Goal: Find specific page/section: Find specific page/section

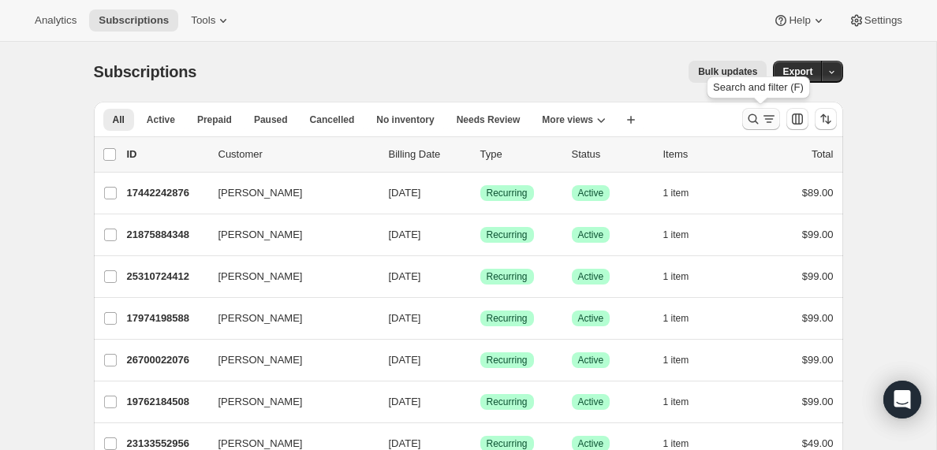
click at [762, 120] on icon "Search and filter results" at bounding box center [769, 119] width 16 height 16
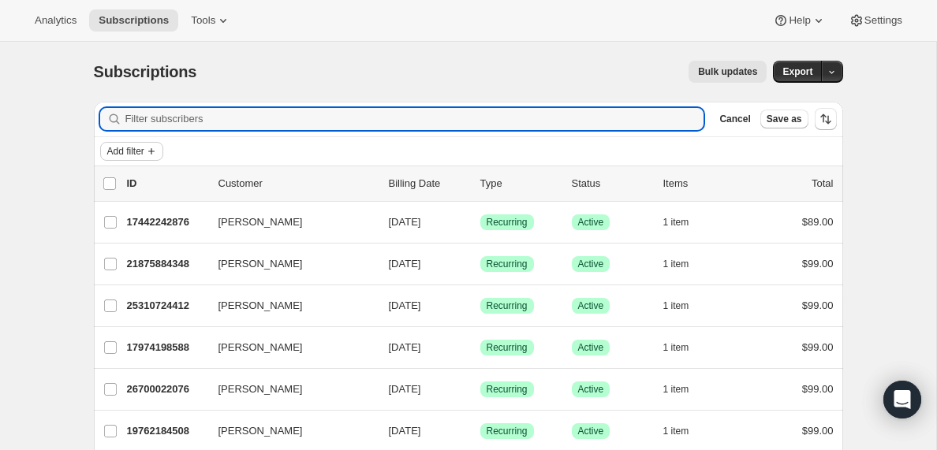
click at [155, 151] on icon "Add filter" at bounding box center [151, 151] width 6 height 6
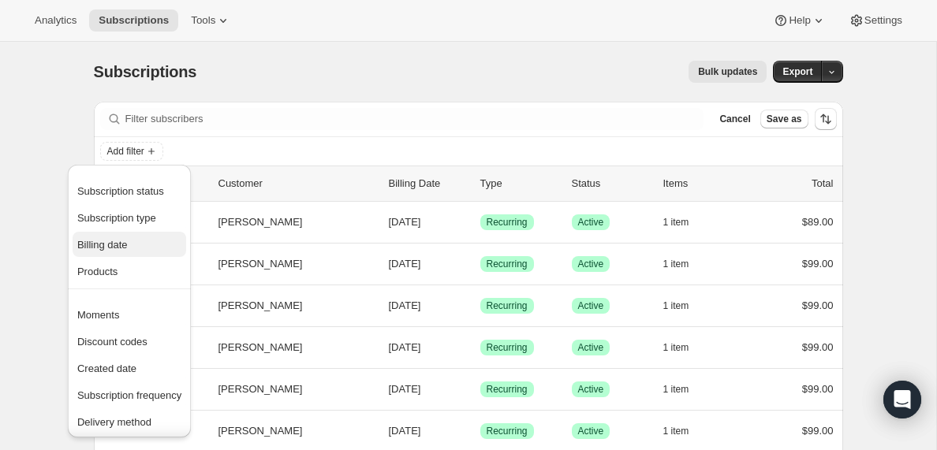
click at [106, 250] on span "Billing date" at bounding box center [102, 245] width 50 height 12
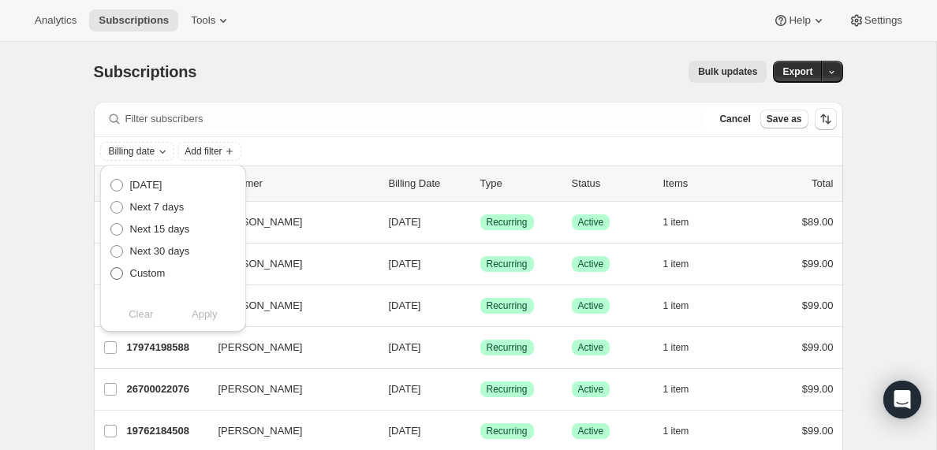
click at [115, 274] on span at bounding box center [116, 273] width 13 height 13
click at [111, 268] on input "Custom" at bounding box center [110, 267] width 1 height 1
radio input "true"
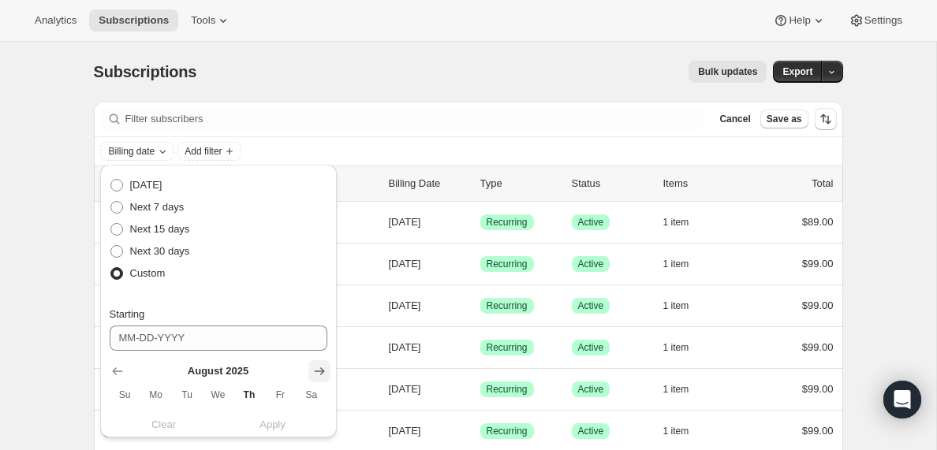
click at [318, 372] on icon "Show next month, September 2025" at bounding box center [319, 371] width 16 height 16
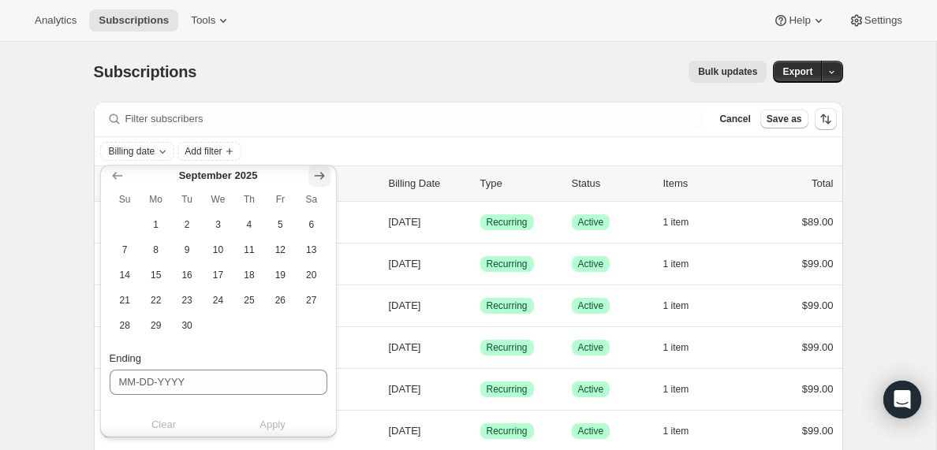
scroll to position [196, 0]
click at [309, 270] on span "20" at bounding box center [311, 274] width 18 height 13
type input "09-20-2025"
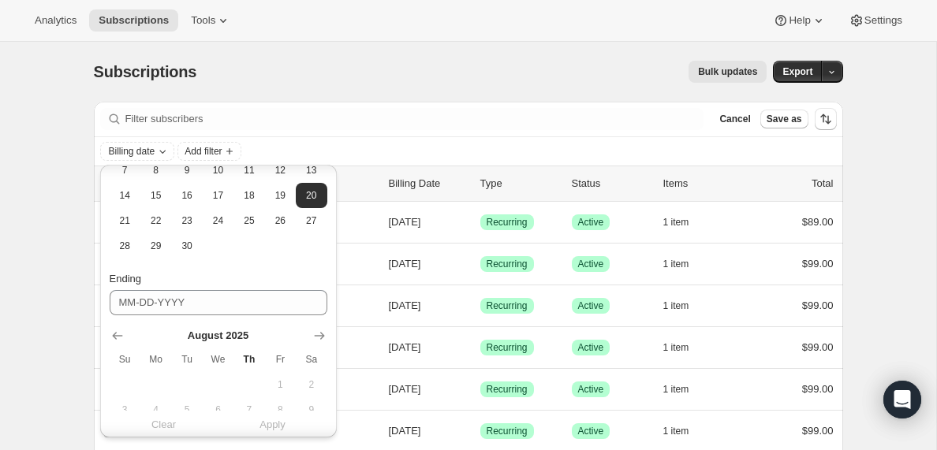
scroll to position [341, 0]
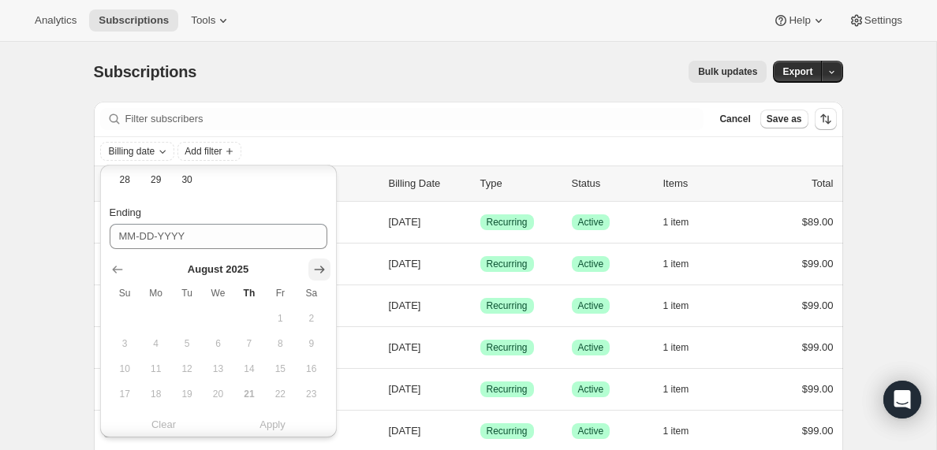
click at [317, 270] on icon "Show next month, September 2025" at bounding box center [319, 270] width 10 height 8
click at [126, 395] on span "21" at bounding box center [125, 394] width 18 height 13
type input "09-21-2025"
click at [274, 425] on span "Apply" at bounding box center [272, 425] width 26 height 16
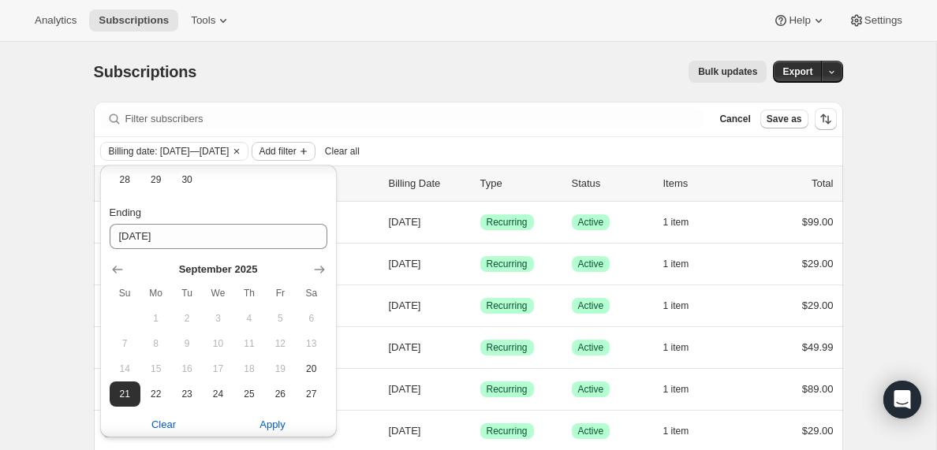
click at [296, 150] on span "Add filter" at bounding box center [277, 151] width 37 height 13
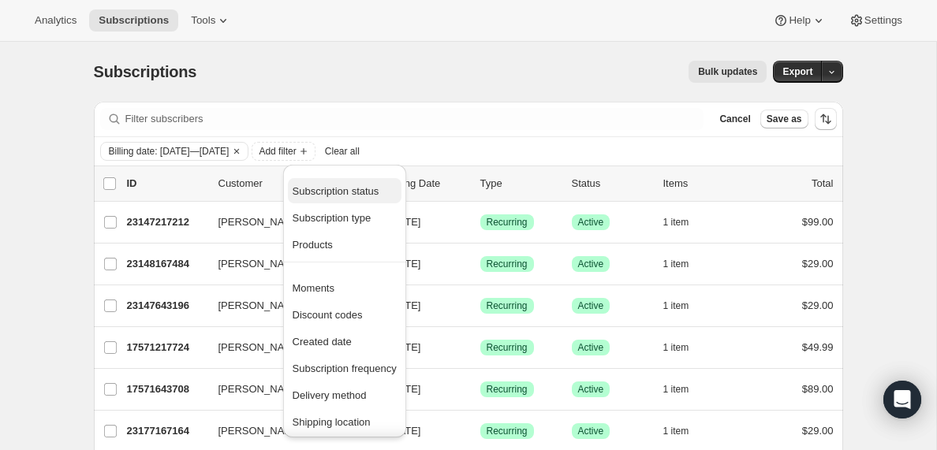
click at [330, 193] on span "Subscription status" at bounding box center [335, 191] width 87 height 12
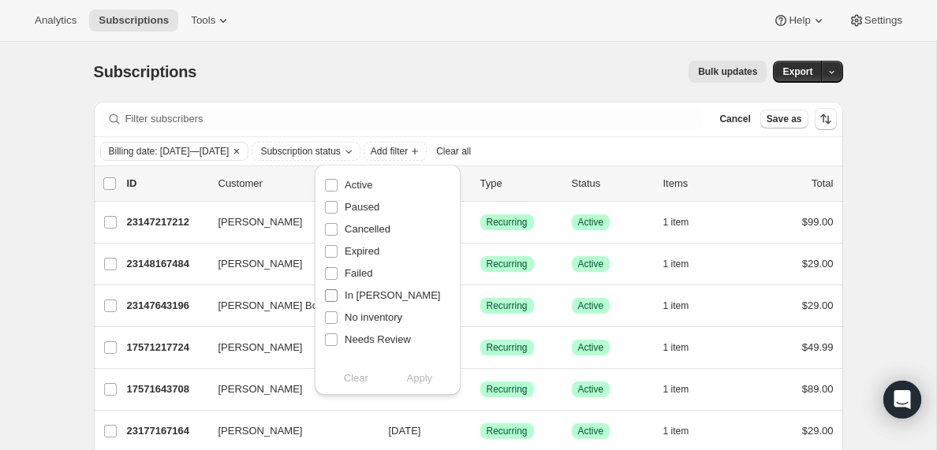
click at [328, 298] on input "In Dunning" at bounding box center [331, 295] width 13 height 13
checkbox input "true"
click at [419, 381] on span "Apply" at bounding box center [420, 379] width 26 height 16
click at [110, 184] on input "0 selected" at bounding box center [109, 183] width 13 height 13
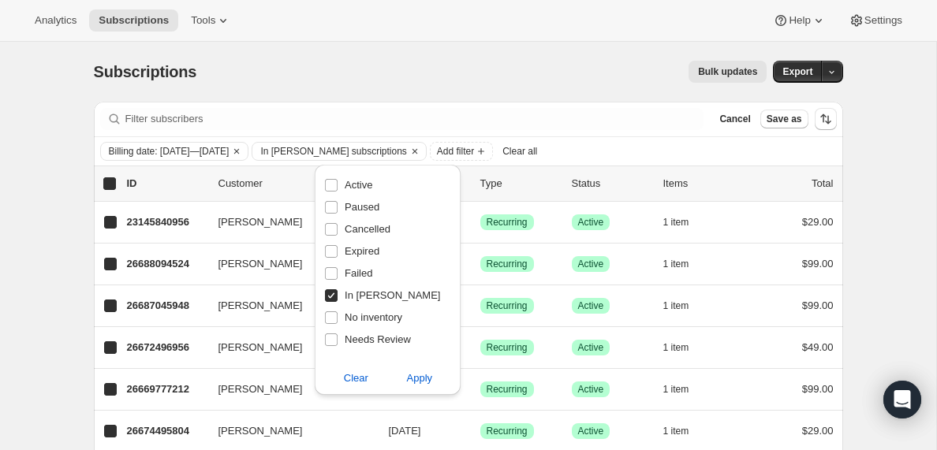
checkbox input "true"
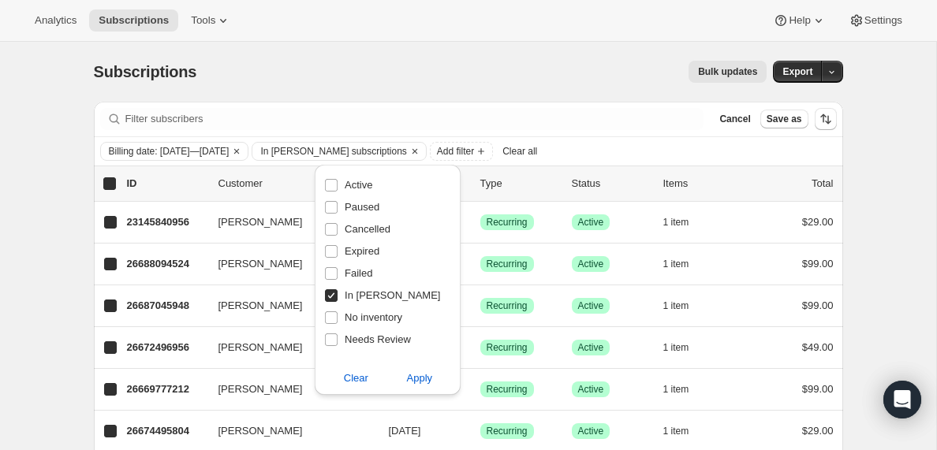
checkbox input "true"
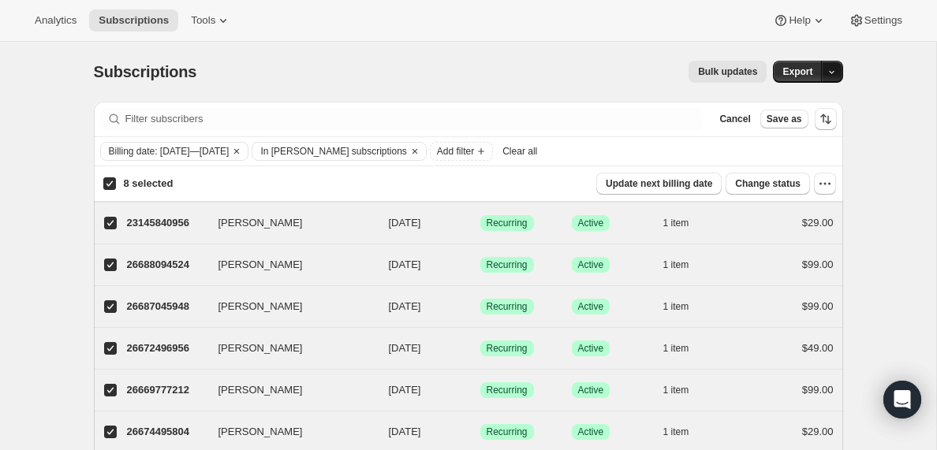
click at [832, 72] on icon "button" at bounding box center [831, 72] width 10 height 10
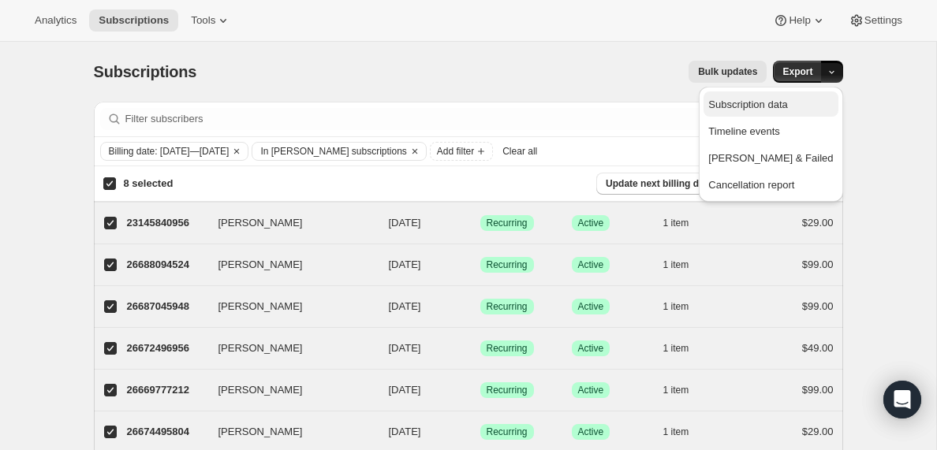
click at [762, 102] on span "Subscription data" at bounding box center [747, 105] width 79 height 12
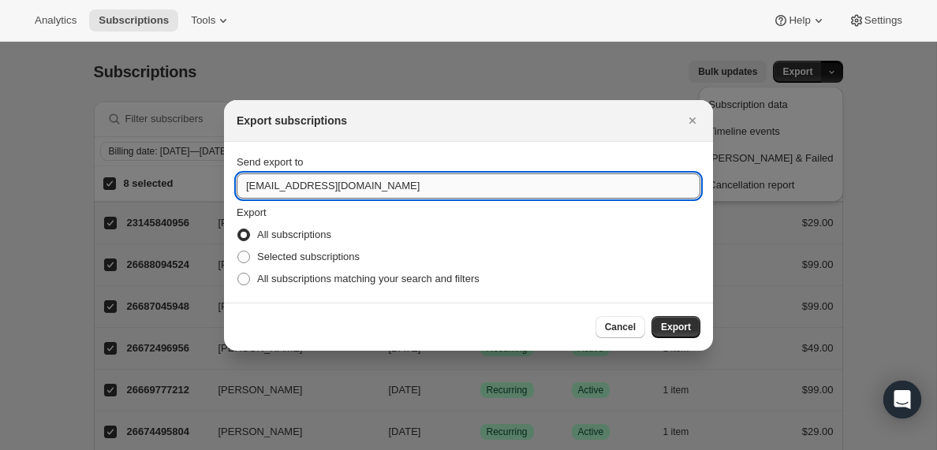
click at [283, 185] on input "support@ministrypass.com" at bounding box center [468, 185] width 464 height 25
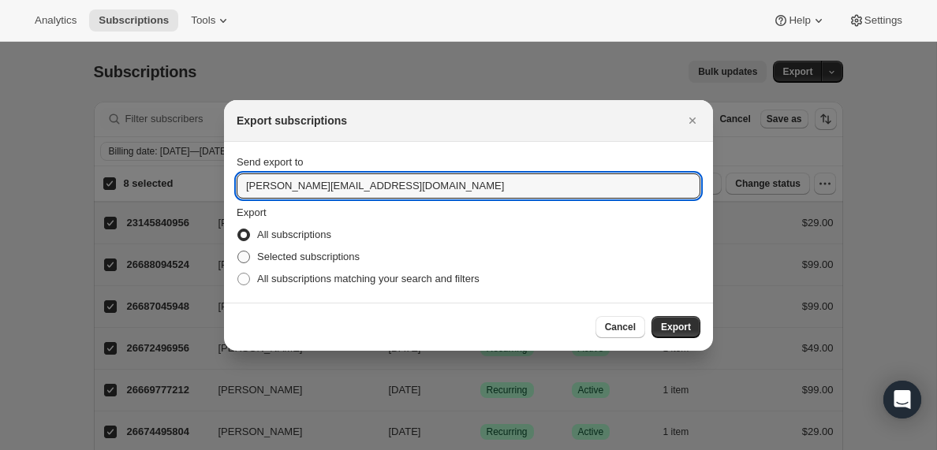
type input "renee@ministrypass.com"
click at [243, 256] on span ":ra:" at bounding box center [243, 257] width 13 height 13
click at [238, 251] on input "Selected subscriptions" at bounding box center [237, 251] width 1 height 1
radio input "true"
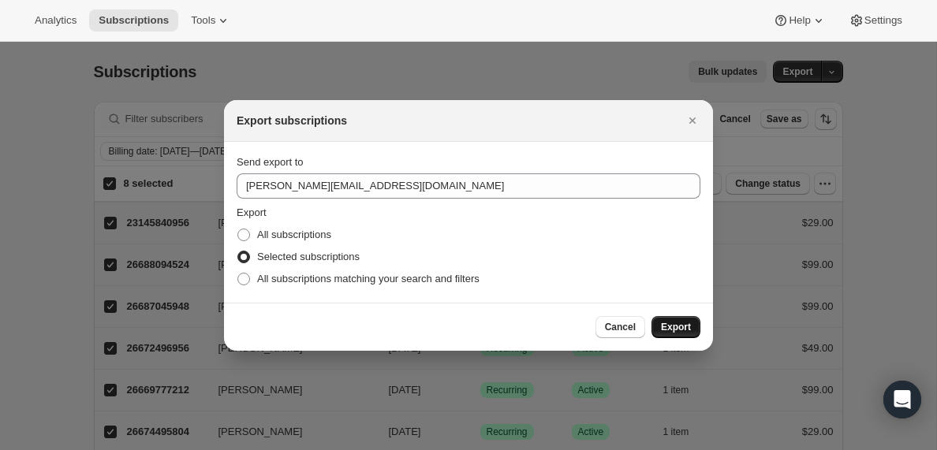
click at [675, 326] on span "Export" at bounding box center [676, 327] width 30 height 13
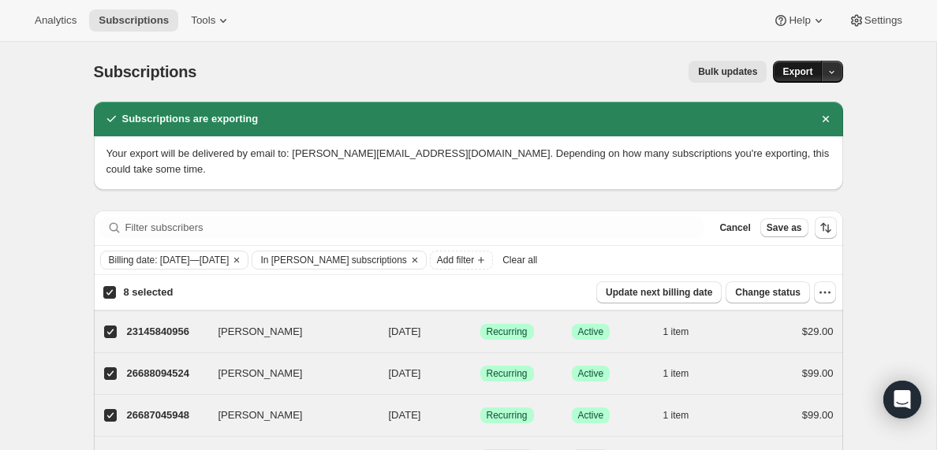
click at [805, 74] on span "Export" at bounding box center [797, 71] width 30 height 13
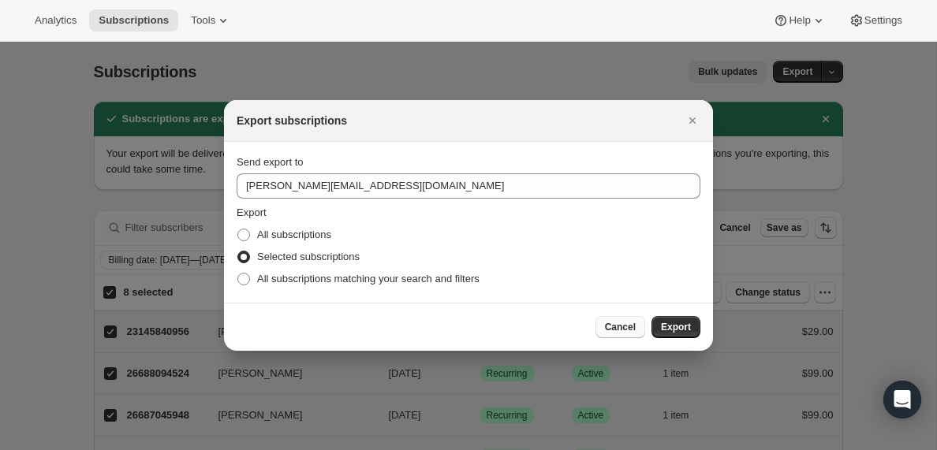
click at [618, 333] on button "Cancel" at bounding box center [620, 327] width 50 height 22
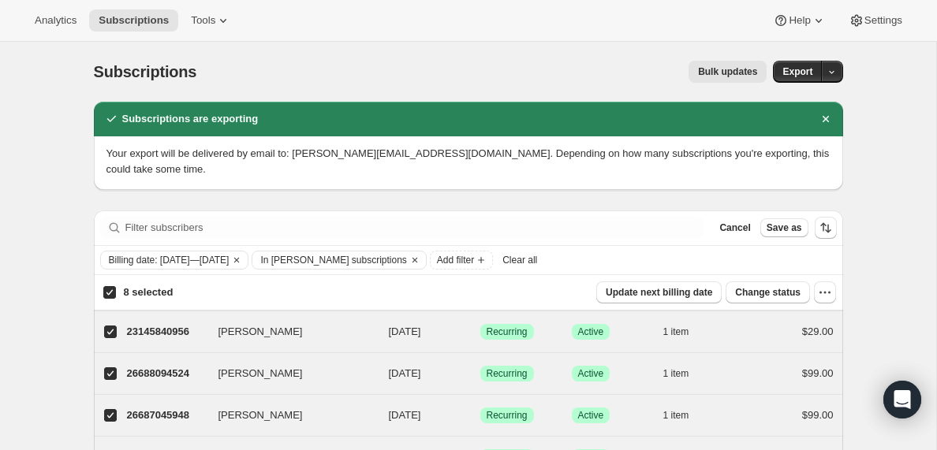
click at [537, 262] on span "Clear all" at bounding box center [519, 260] width 35 height 13
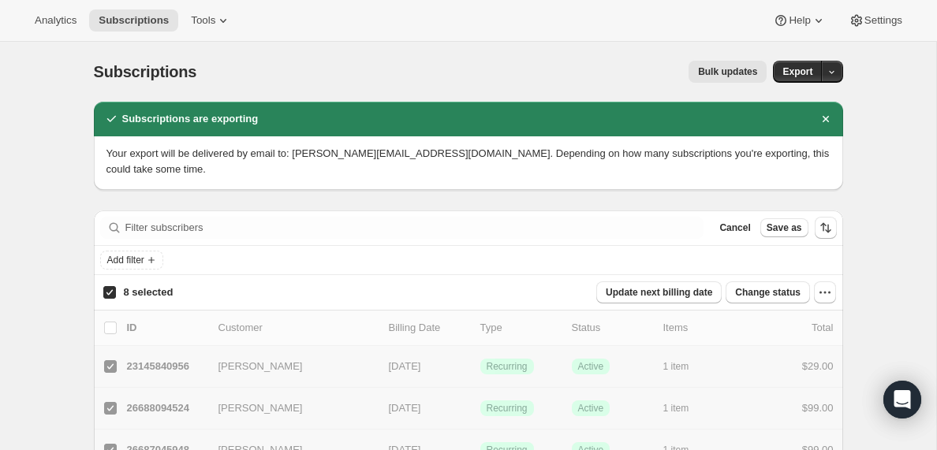
click at [112, 292] on input "8 selected" at bounding box center [109, 292] width 13 height 13
checkbox input "false"
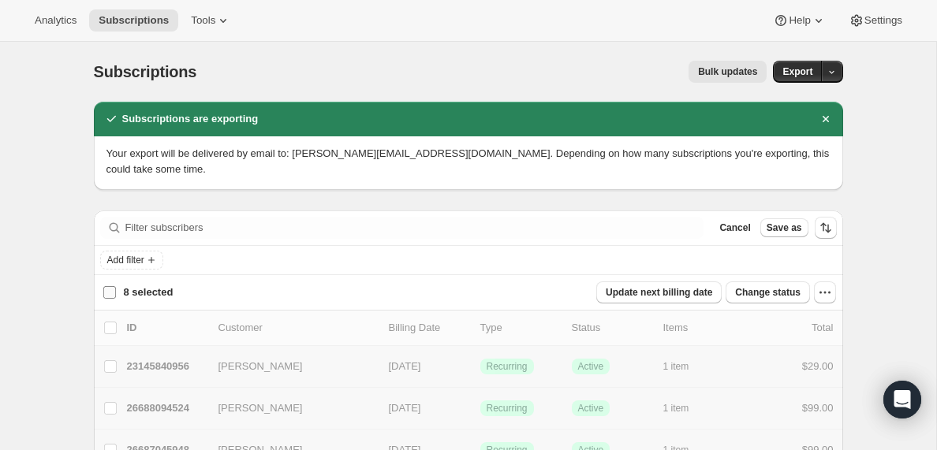
checkbox input "false"
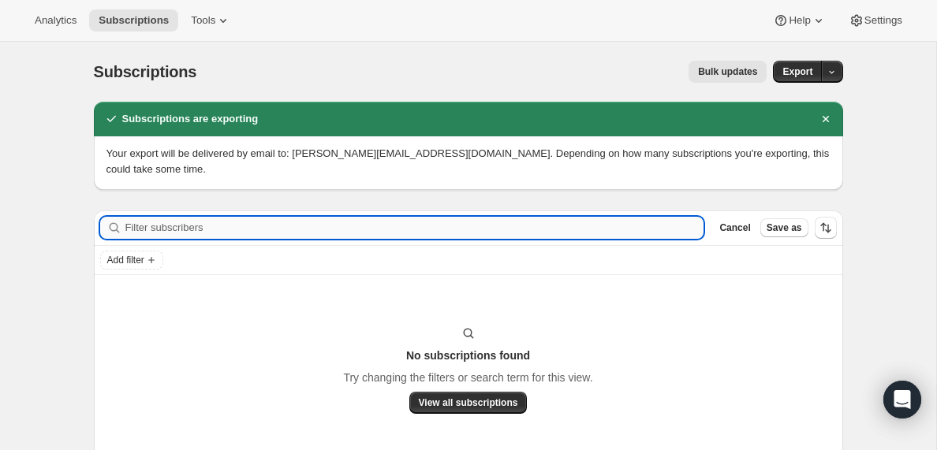
click at [158, 227] on input "Filter subscribers" at bounding box center [414, 228] width 579 height 22
paste input "pastoramyblccf@gmail.com"
type input "pastoramyblccf@gmail.com"
click at [463, 408] on button "View all subscriptions" at bounding box center [468, 403] width 118 height 22
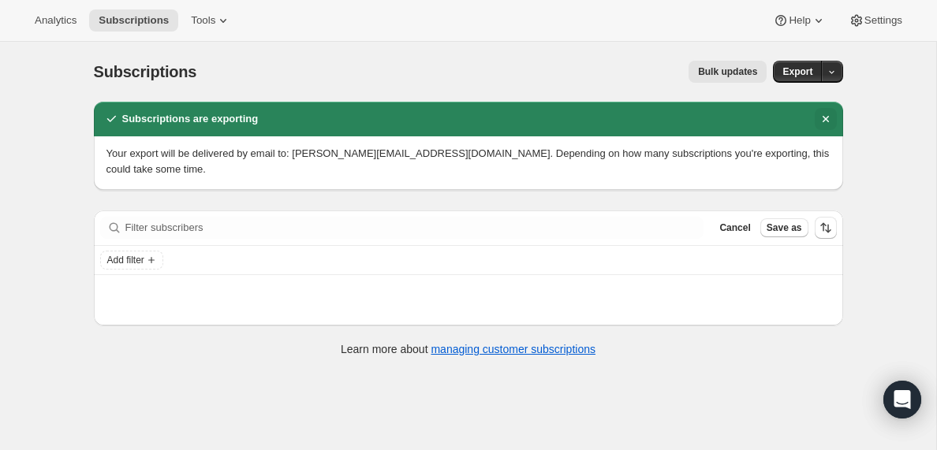
click at [824, 118] on icon "Dismiss notification" at bounding box center [824, 119] width 6 height 6
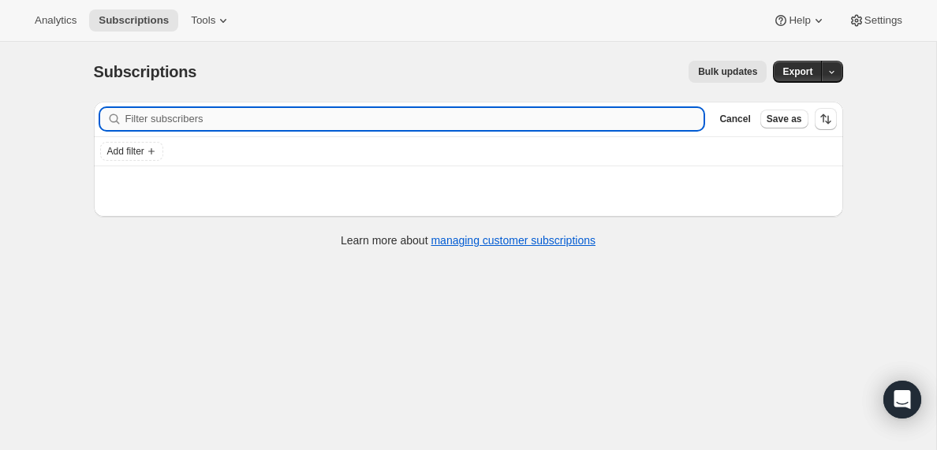
click at [170, 121] on input "Filter subscribers" at bounding box center [414, 119] width 579 height 22
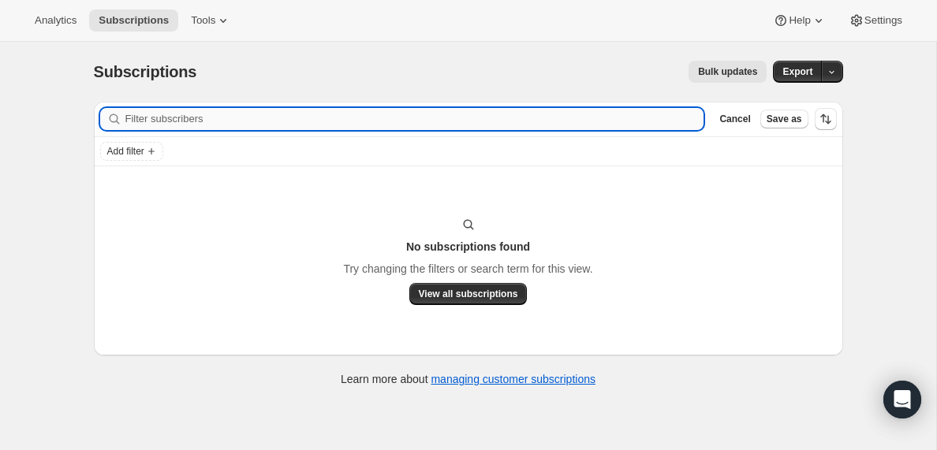
paste input "pastoramyblccf@gmail.com"
type input "pastoramyblccf@gmail.com"
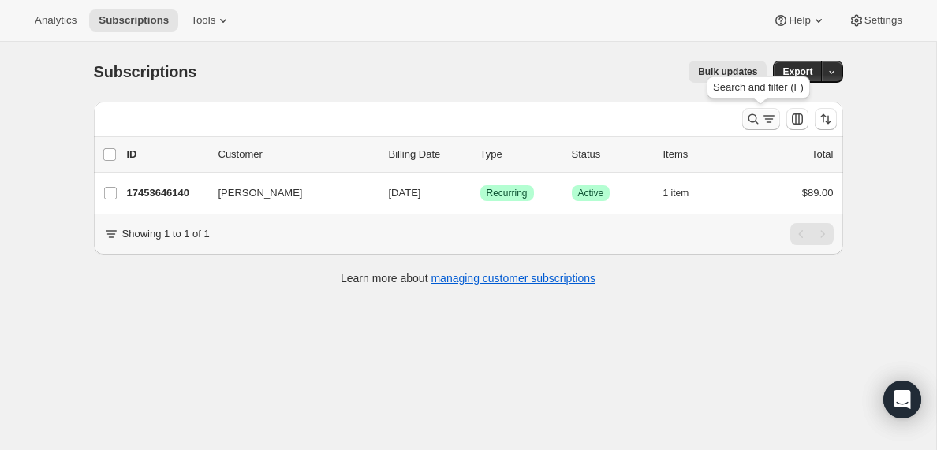
click at [769, 121] on icon "Search and filter results" at bounding box center [769, 119] width 16 height 16
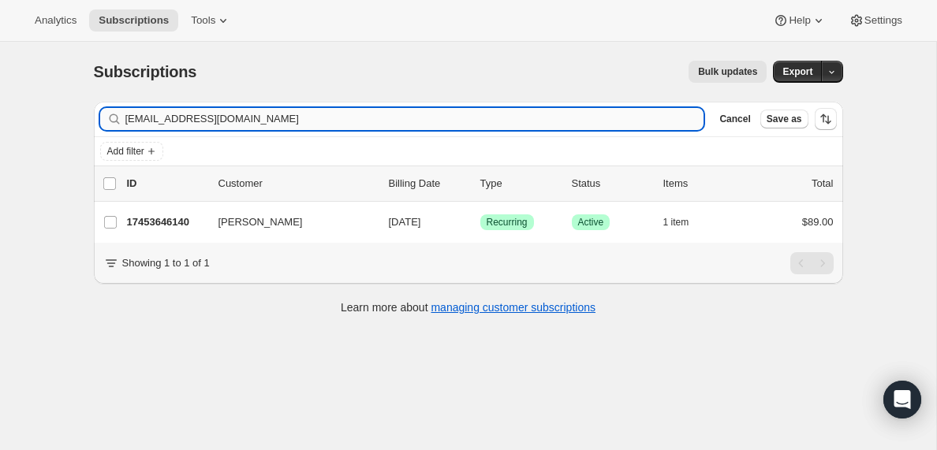
click at [234, 120] on input "pastoramyblccf@gmail.com" at bounding box center [414, 119] width 579 height 22
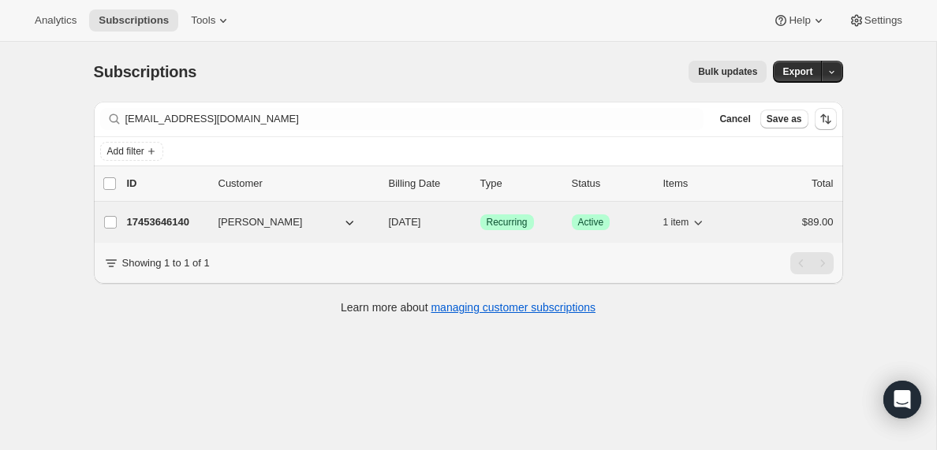
click at [185, 223] on p "17453646140" at bounding box center [166, 222] width 79 height 16
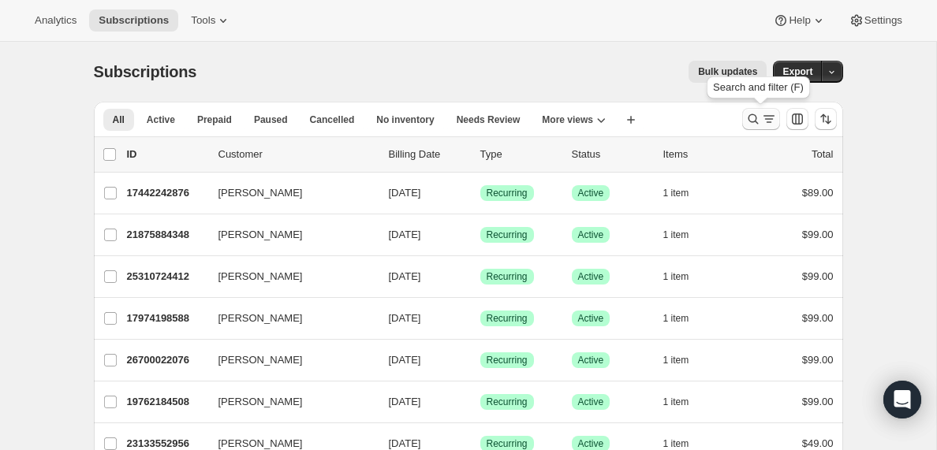
click at [762, 121] on icon "Search and filter results" at bounding box center [769, 119] width 16 height 16
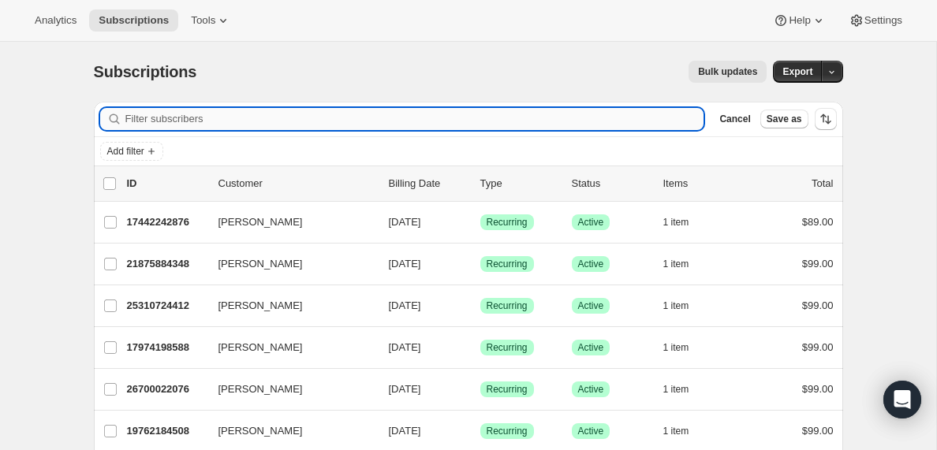
click at [229, 121] on input "Filter subscribers" at bounding box center [414, 119] width 579 height 22
type input "pastoramyblccf@gmail.com"
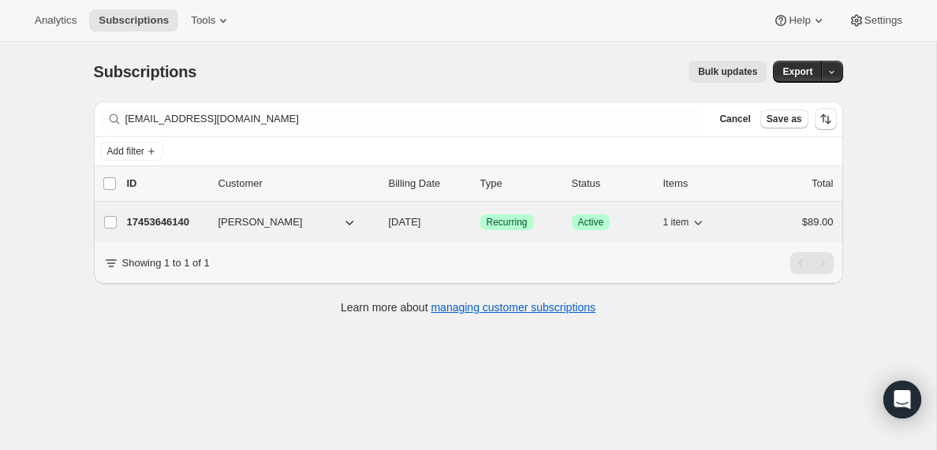
click at [162, 220] on p "17453646140" at bounding box center [166, 222] width 79 height 16
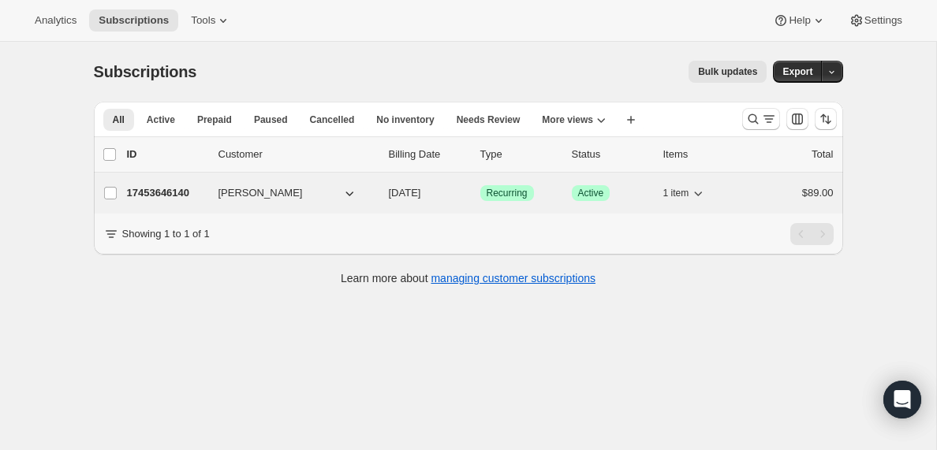
click at [173, 190] on p "17453646140" at bounding box center [166, 193] width 79 height 16
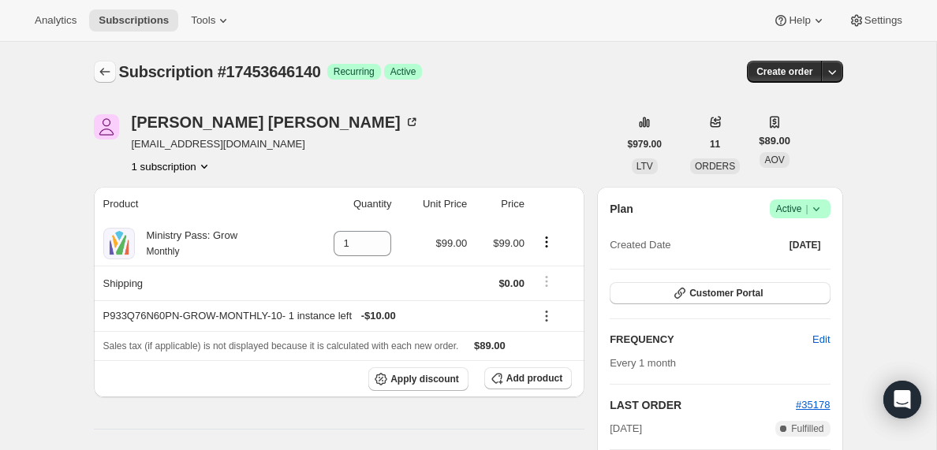
click at [102, 73] on icon "Subscriptions" at bounding box center [104, 72] width 10 height 8
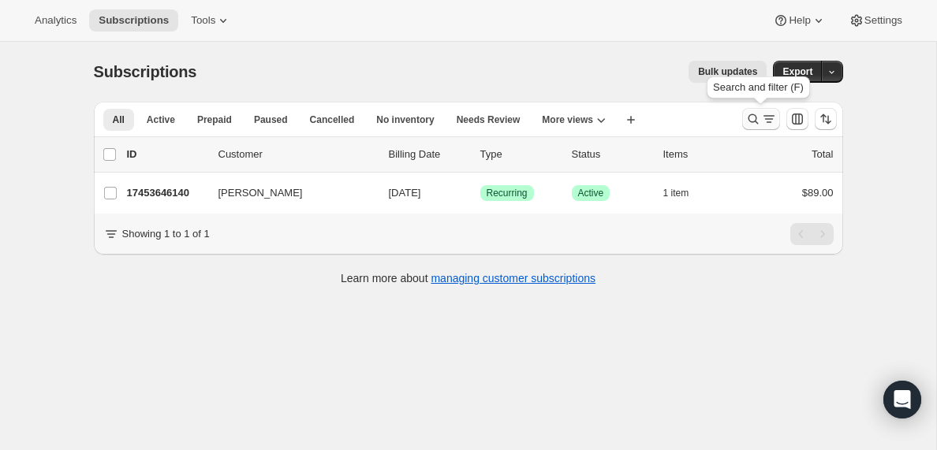
click at [761, 119] on icon "Search and filter results" at bounding box center [769, 119] width 16 height 16
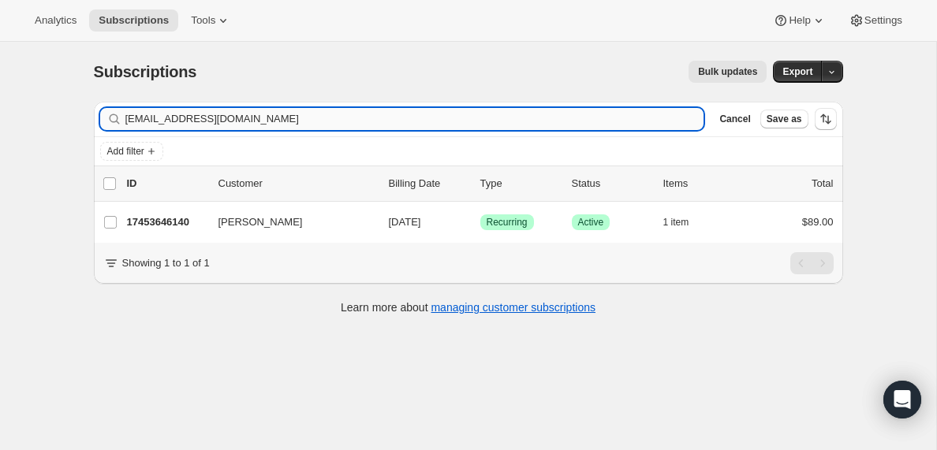
click at [182, 124] on input "pastoramyblccf@gmail.com" at bounding box center [414, 119] width 579 height 22
click at [192, 124] on input "reyesjesse4316@gmail.com" at bounding box center [400, 119] width 550 height 22
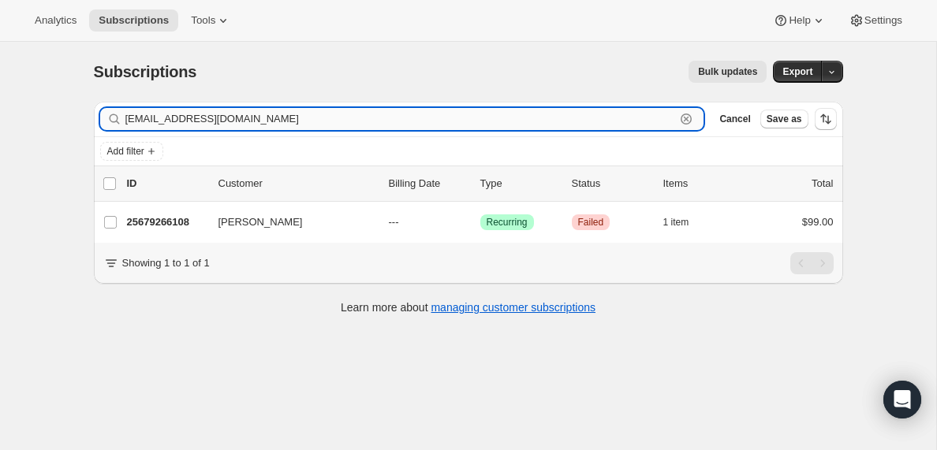
click at [192, 124] on input "reyesjesse4316@gmail.com" at bounding box center [400, 119] width 550 height 22
paste input "g.albertojr@outlook"
click at [192, 118] on input "g.albertojr@outlook.com" at bounding box center [400, 119] width 550 height 22
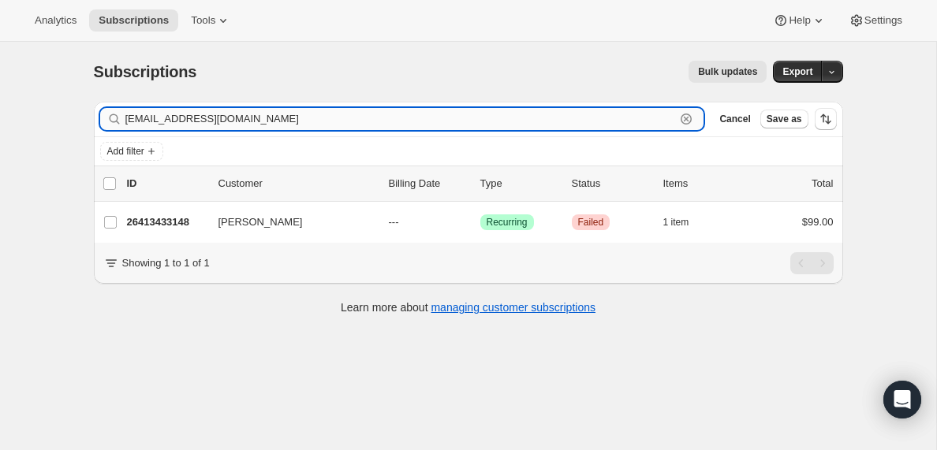
click at [192, 118] on input "g.albertojr@outlook.com" at bounding box center [400, 119] width 550 height 22
paste input "admin@thedreamctr.org"
click at [201, 121] on input "admin@thedreamctr.org" at bounding box center [400, 119] width 550 height 22
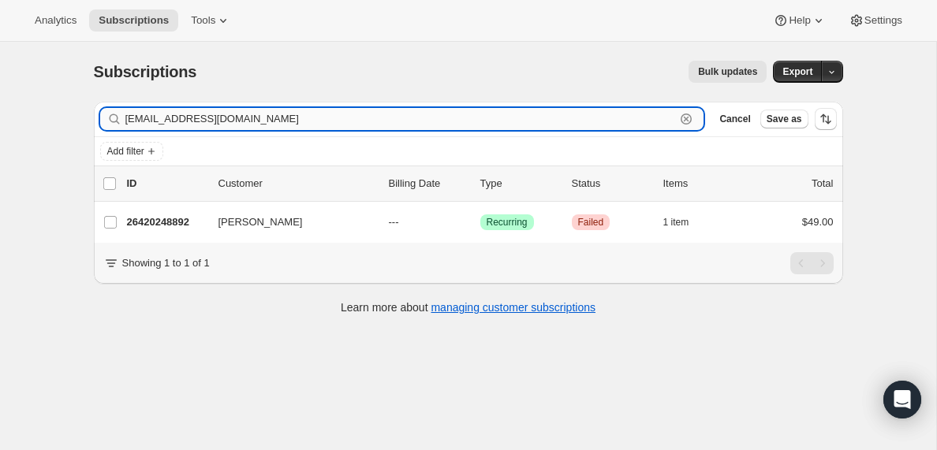
click at [201, 121] on input "admin@thedreamctr.org" at bounding box center [400, 119] width 550 height 22
paste input "ralphp8927@gmail.com"
click at [299, 121] on input "ralphp8927@gmail.com" at bounding box center [400, 119] width 550 height 22
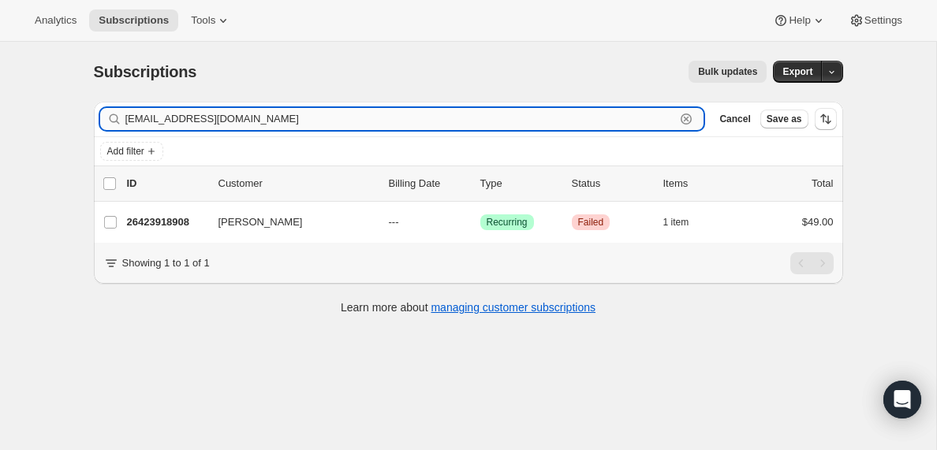
click at [299, 121] on input "ralphp8927@gmail.com" at bounding box center [400, 119] width 550 height 22
paste input "prmafrica@yahoo"
click at [248, 121] on input "prmafrica@yahoo.com" at bounding box center [400, 119] width 550 height 22
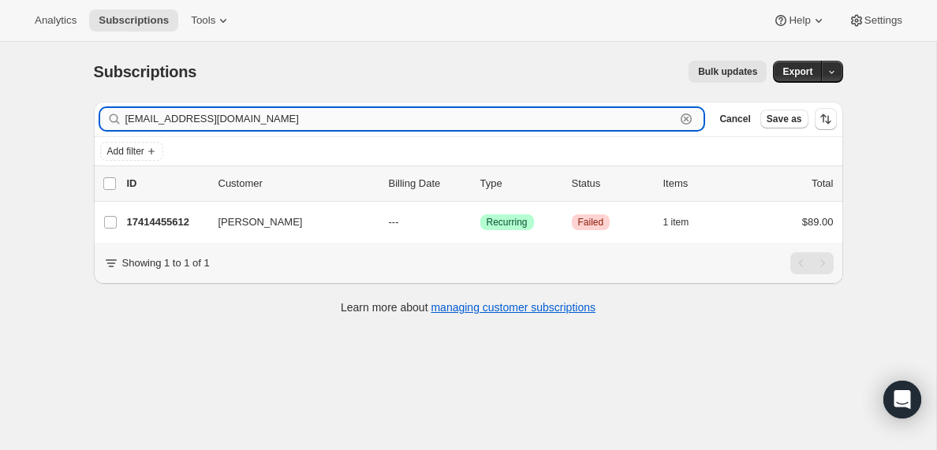
click at [248, 121] on input "prmafrica@yahoo.com" at bounding box center [400, 119] width 550 height 22
paste input "rlark223@gmail"
type input "rlark223@gmail.com"
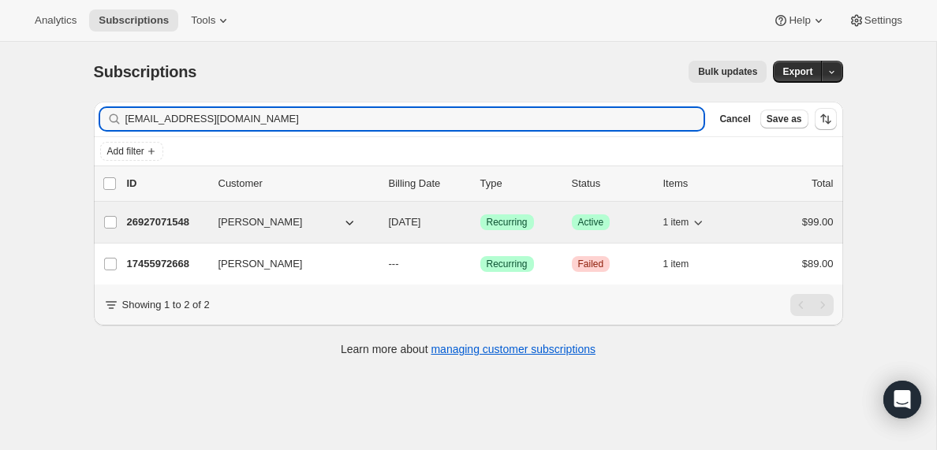
click at [173, 218] on p "26927071548" at bounding box center [166, 222] width 79 height 16
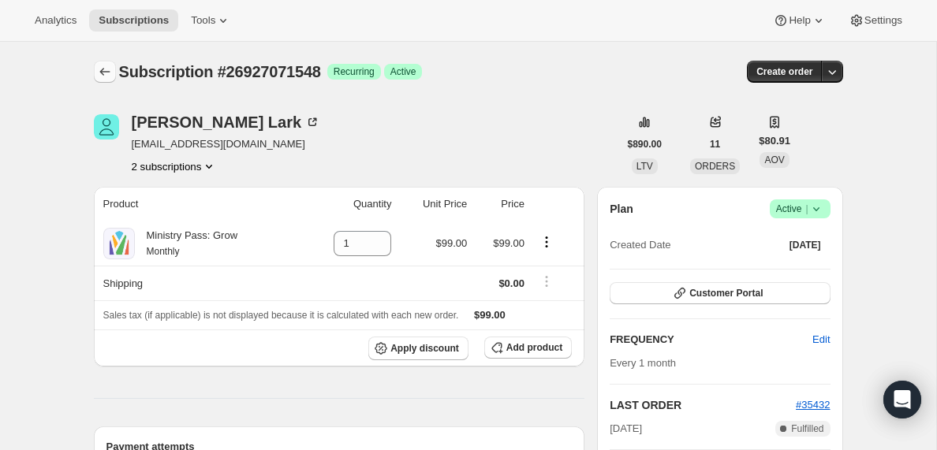
click at [106, 71] on icon "Subscriptions" at bounding box center [105, 72] width 16 height 16
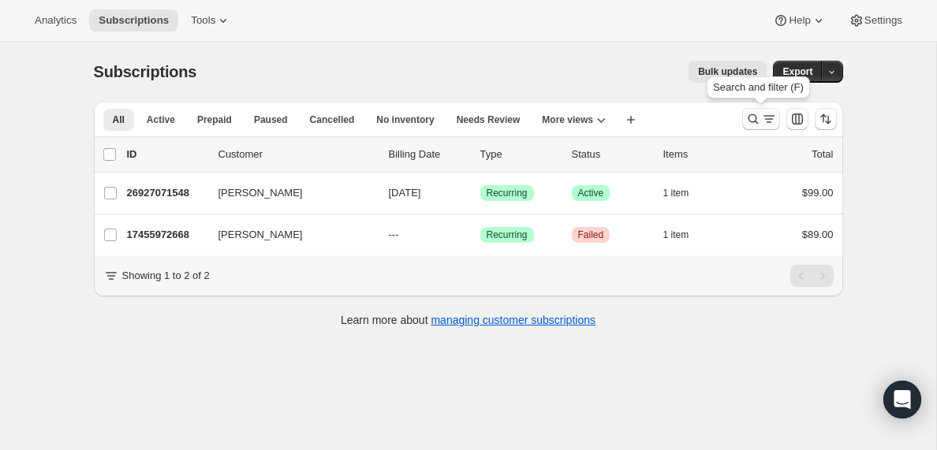
click at [762, 121] on icon "Search and filter results" at bounding box center [769, 119] width 16 height 16
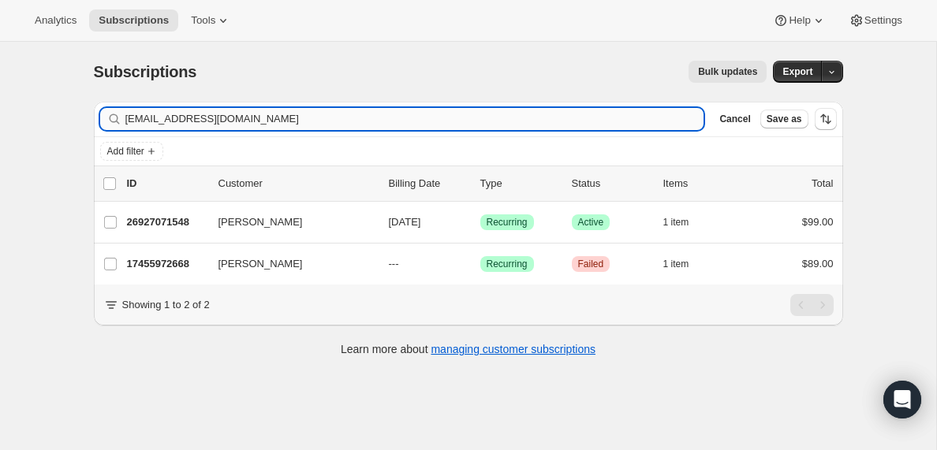
click at [251, 121] on input "rlark223@gmail.com" at bounding box center [414, 119] width 579 height 22
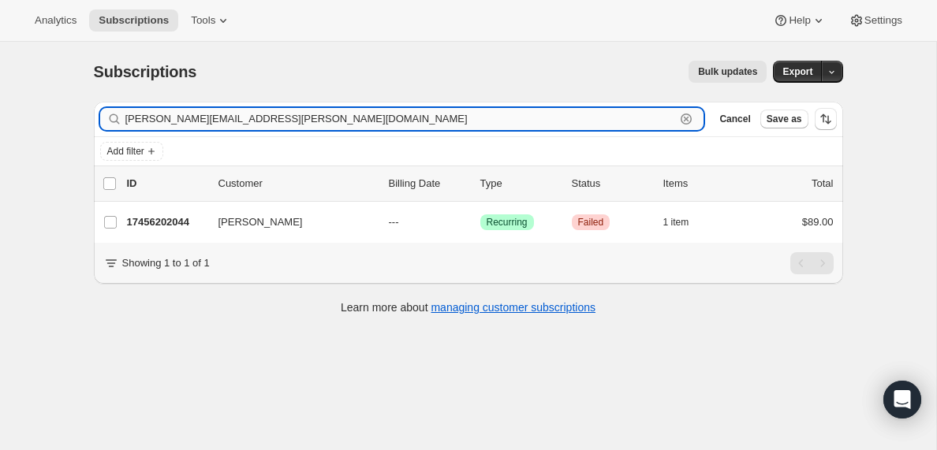
click at [232, 121] on input "chuck.mcqueen@yahoo.com" at bounding box center [400, 119] width 550 height 22
paste input "travisnorrisministries@gmail"
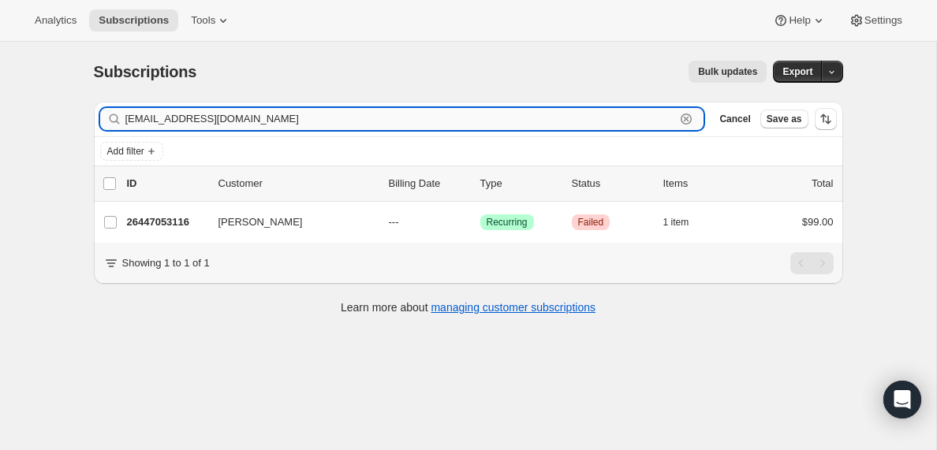
click at [220, 118] on input "travisnorrisministries@gmail.com" at bounding box center [400, 119] width 550 height 22
paste input "smiley.martinez"
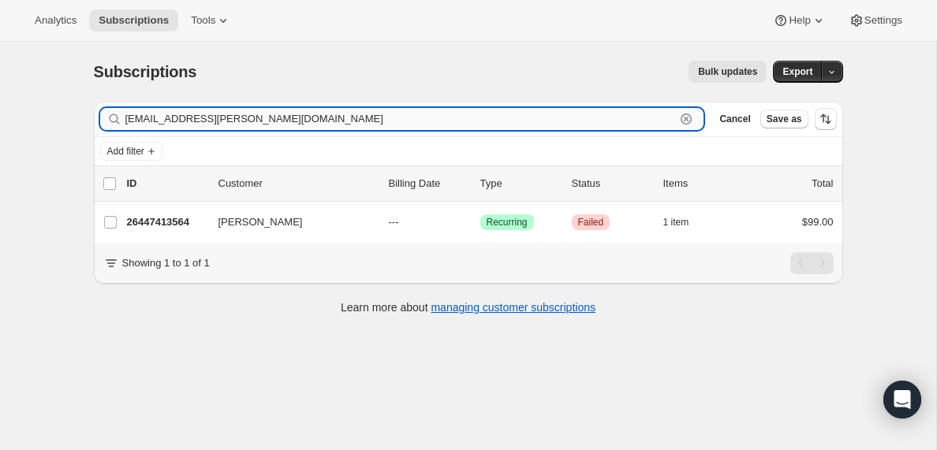
click at [248, 128] on input "smiley.martinez@gmail.com" at bounding box center [400, 119] width 550 height 22
paste input "herman_blandon@yahoo"
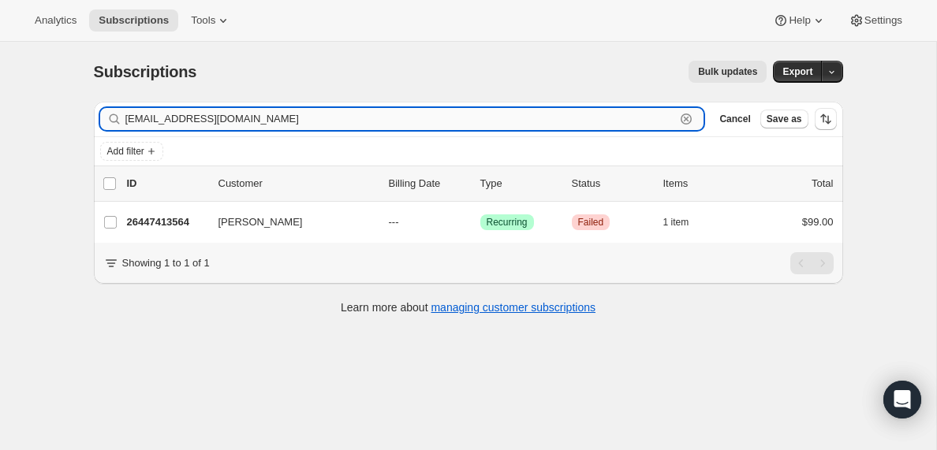
type input "sherman_blandon@yahoo.com"
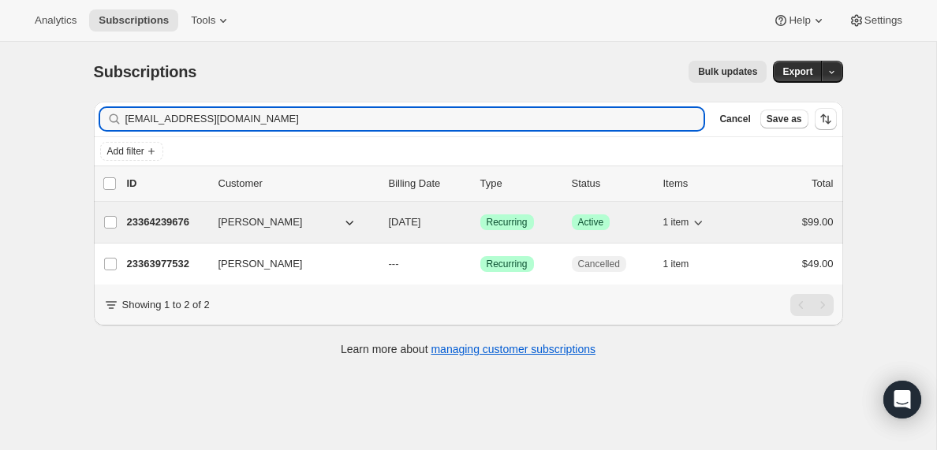
click at [169, 225] on p "23364239676" at bounding box center [166, 222] width 79 height 16
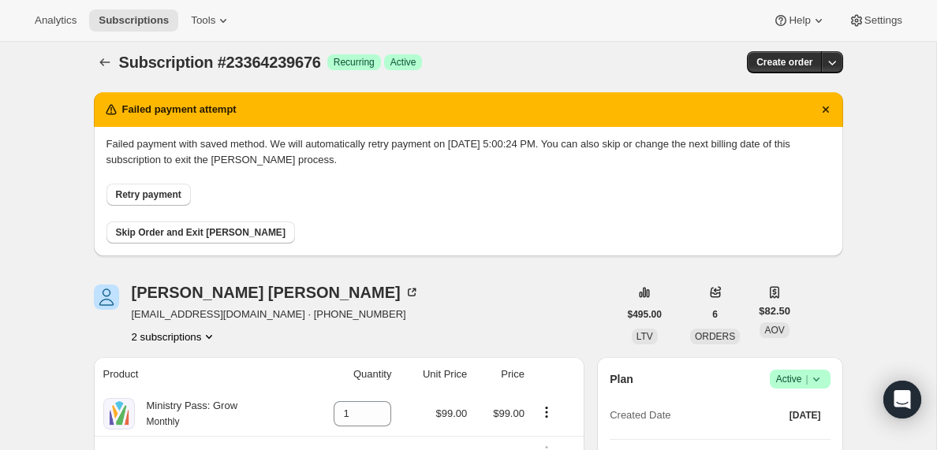
scroll to position [13, 0]
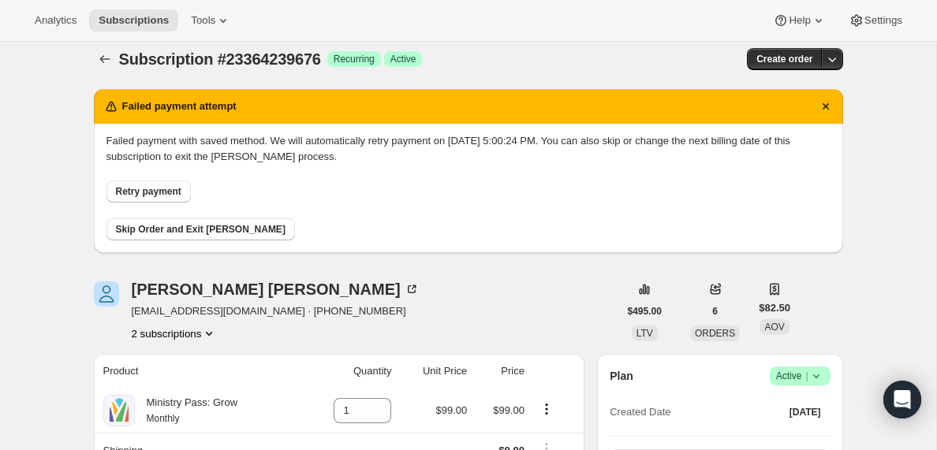
click at [214, 333] on icon "Product actions" at bounding box center [209, 334] width 16 height 16
click at [162, 362] on span "23363977532" at bounding box center [148, 363] width 63 height 12
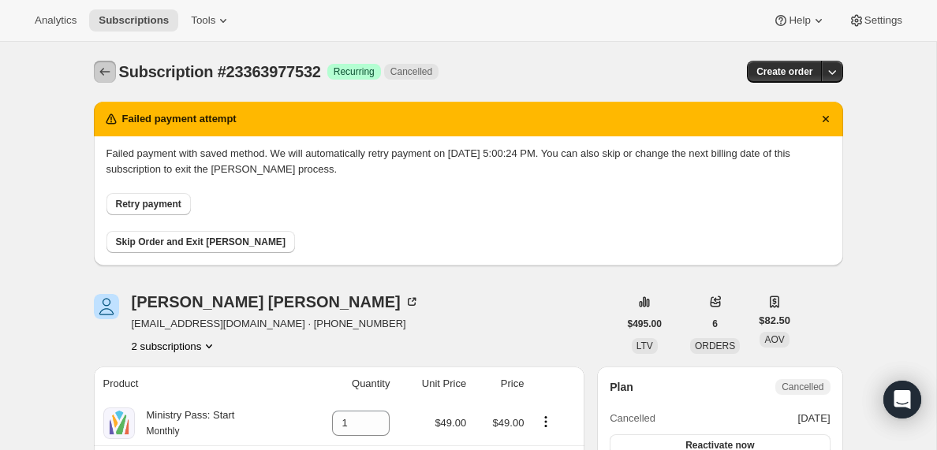
click at [104, 70] on icon "Subscriptions" at bounding box center [105, 72] width 16 height 16
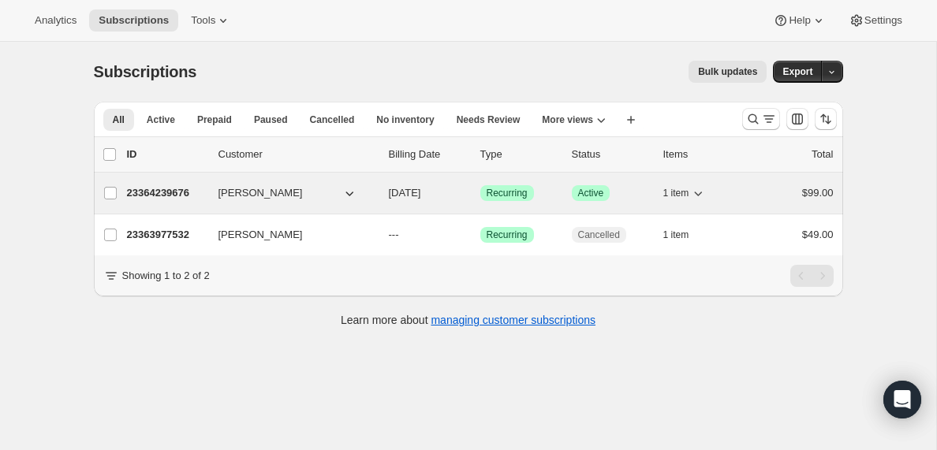
click at [149, 196] on p "23364239676" at bounding box center [166, 193] width 79 height 16
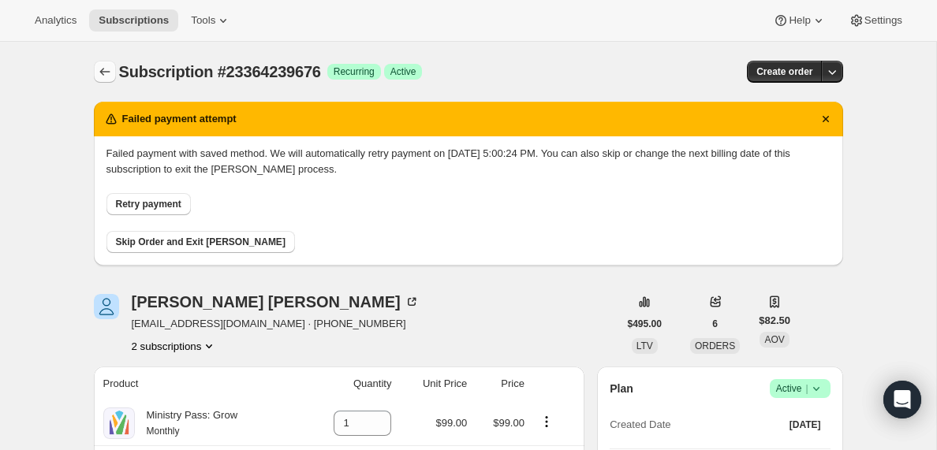
click at [106, 64] on icon "Subscriptions" at bounding box center [105, 72] width 16 height 16
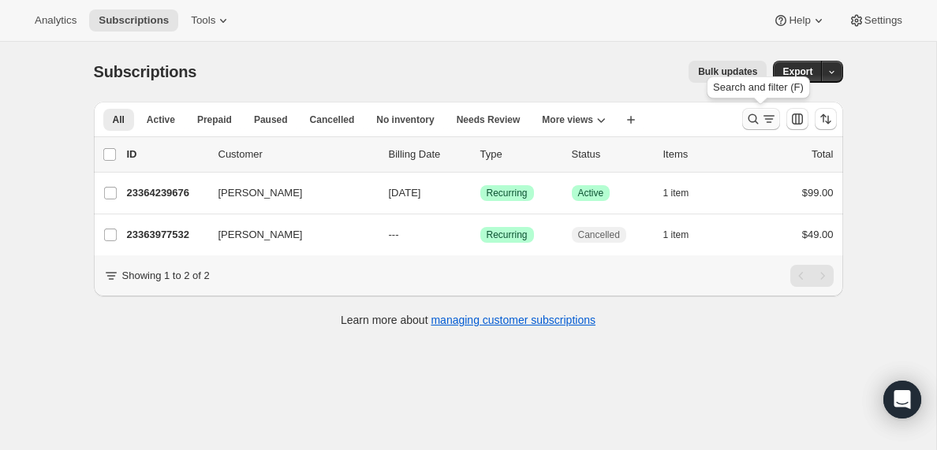
click at [768, 121] on icon "Search and filter results" at bounding box center [769, 119] width 16 height 16
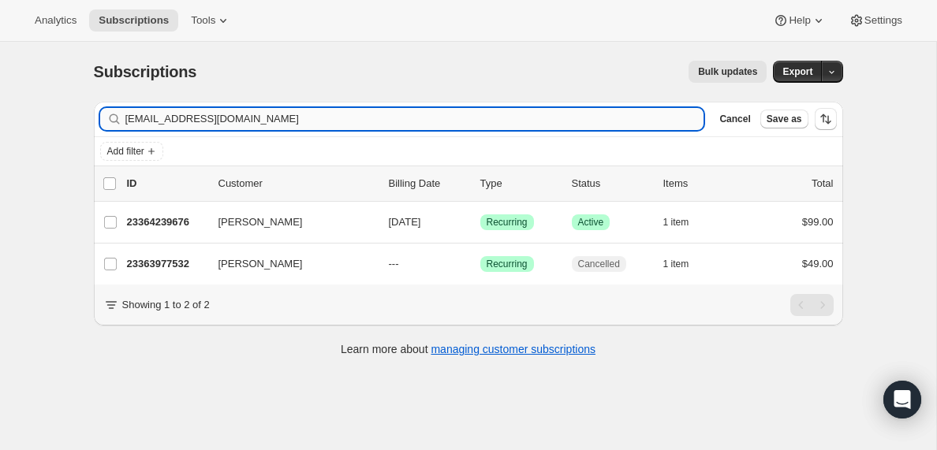
click at [315, 119] on input "sherman_blandon@yahoo.com" at bounding box center [414, 119] width 579 height 22
type input "college@fbcwf.org"
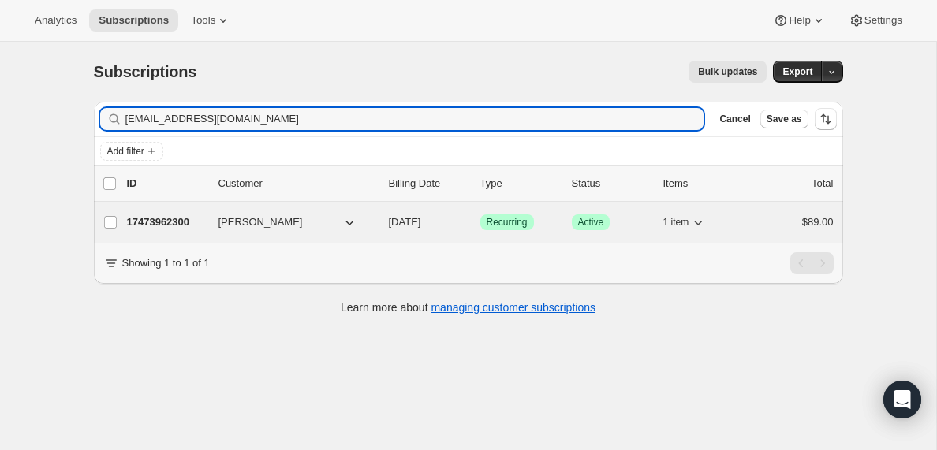
click at [162, 218] on p "17473962300" at bounding box center [166, 222] width 79 height 16
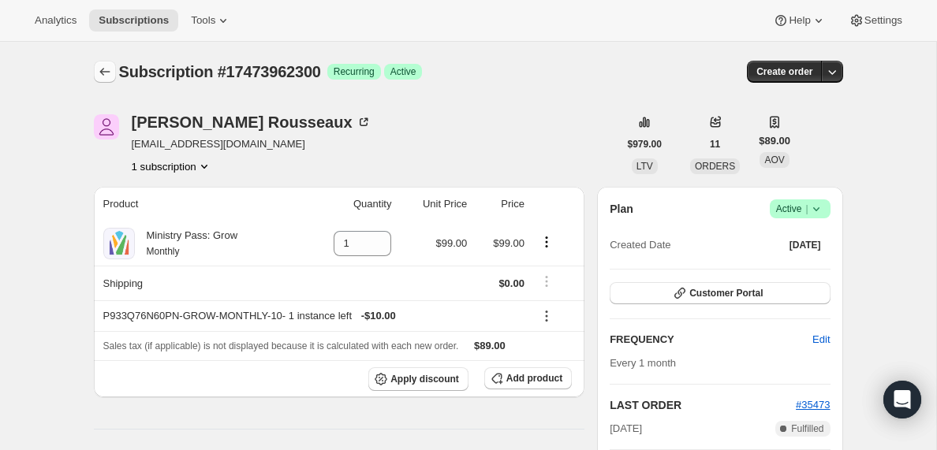
click at [106, 68] on icon "Subscriptions" at bounding box center [105, 72] width 16 height 16
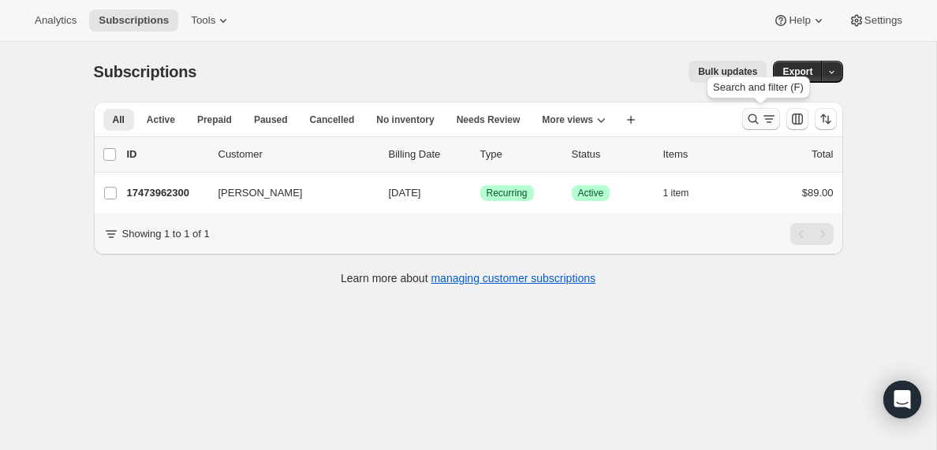
click at [762, 121] on icon "Search and filter results" at bounding box center [769, 119] width 16 height 16
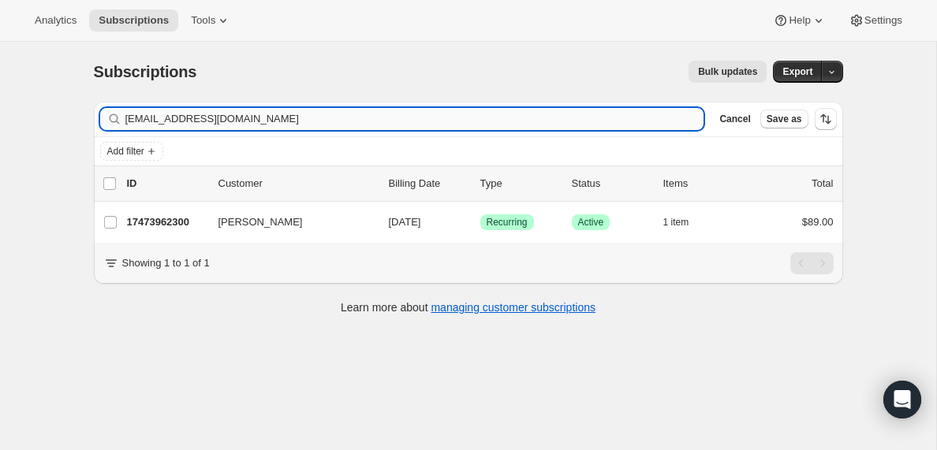
click at [231, 118] on input "college@fbcwf.org" at bounding box center [414, 119] width 579 height 22
type input "dominicwright2013@gmail.com"
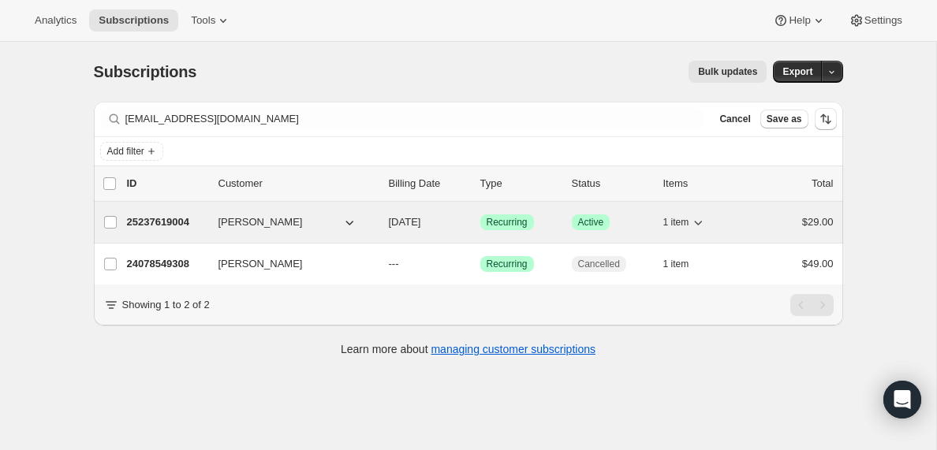
click at [167, 224] on p "25237619004" at bounding box center [166, 222] width 79 height 16
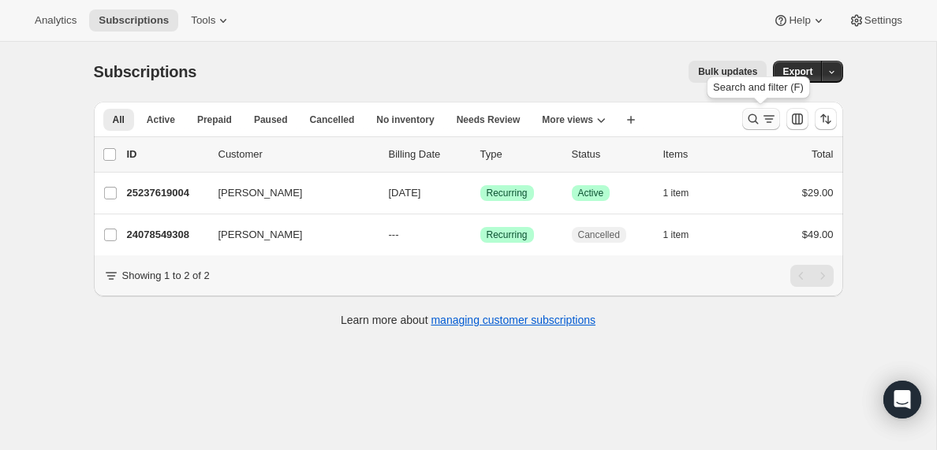
click at [765, 120] on icon "Search and filter results" at bounding box center [769, 119] width 16 height 16
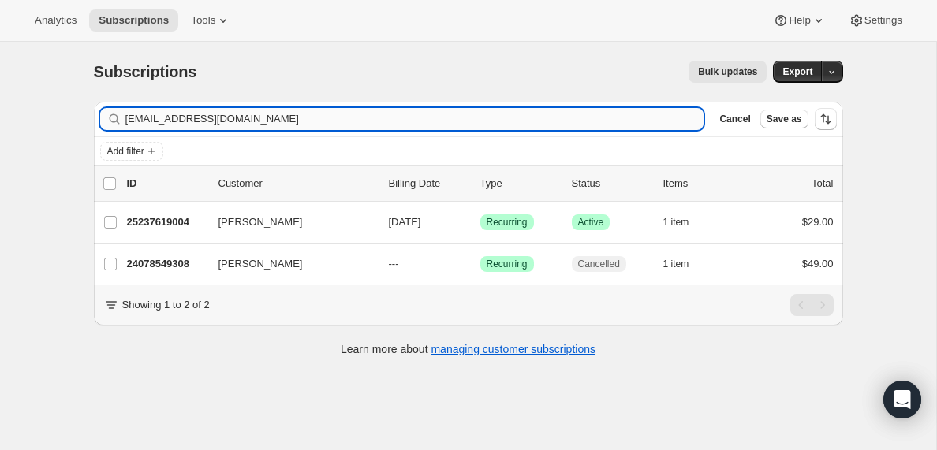
click at [295, 110] on input "dominicwright2013@gmail.com" at bounding box center [414, 119] width 579 height 22
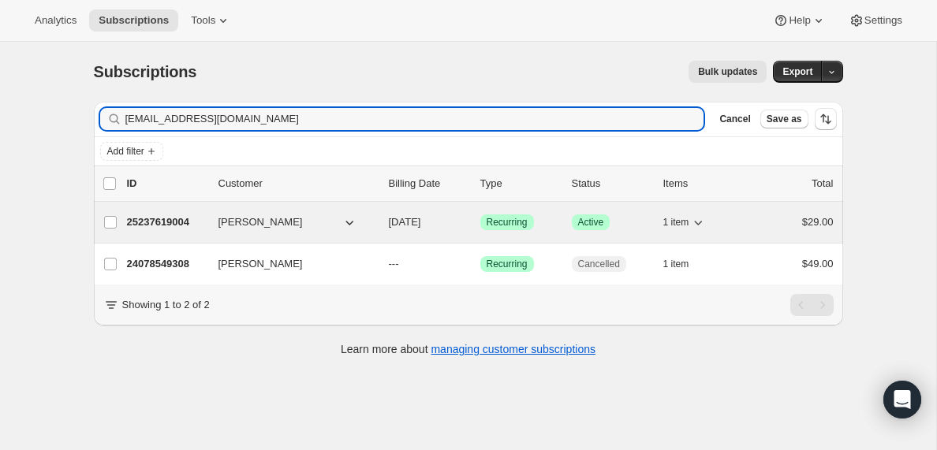
click at [173, 219] on p "25237619004" at bounding box center [166, 222] width 79 height 16
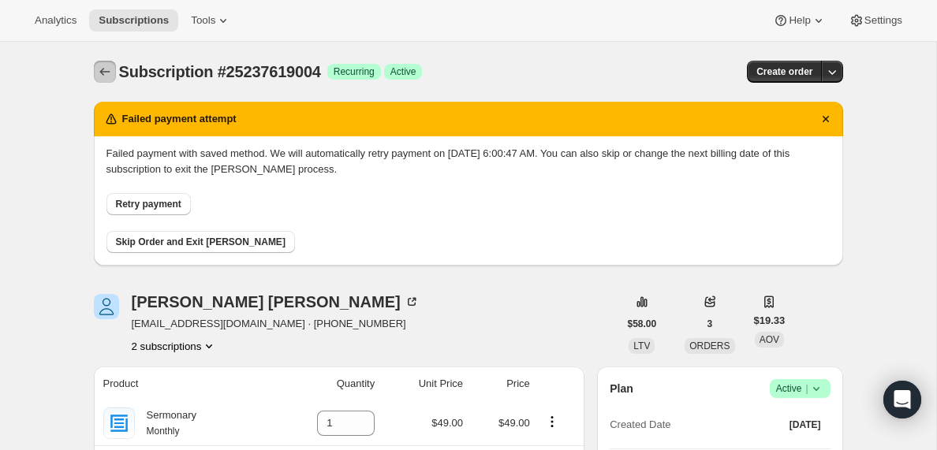
click at [101, 73] on icon "Subscriptions" at bounding box center [104, 72] width 10 height 8
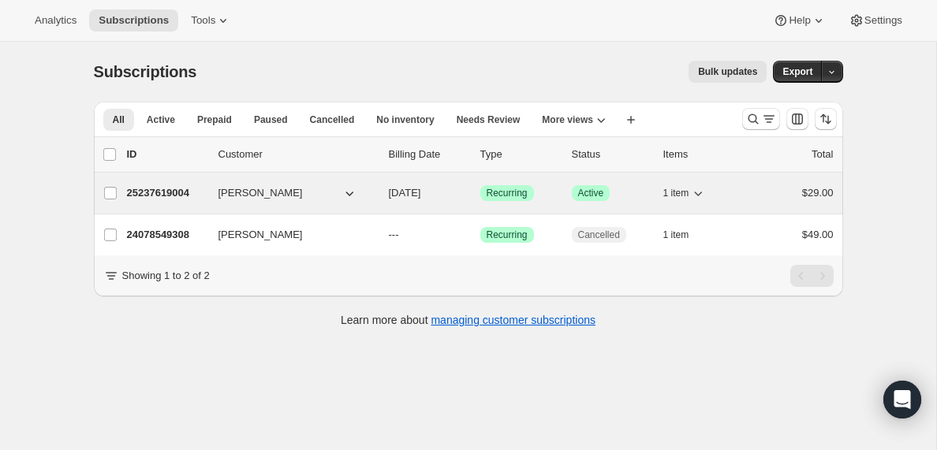
click at [162, 191] on p "25237619004" at bounding box center [166, 193] width 79 height 16
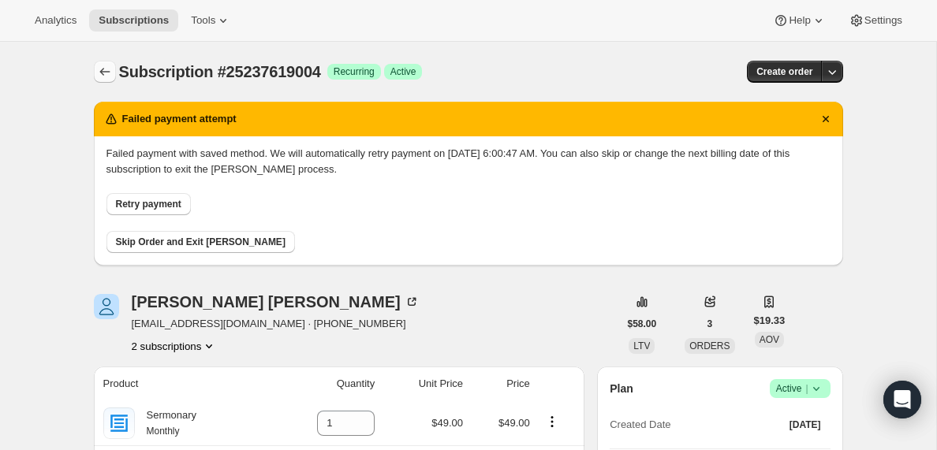
click at [103, 69] on icon "Subscriptions" at bounding box center [104, 72] width 10 height 8
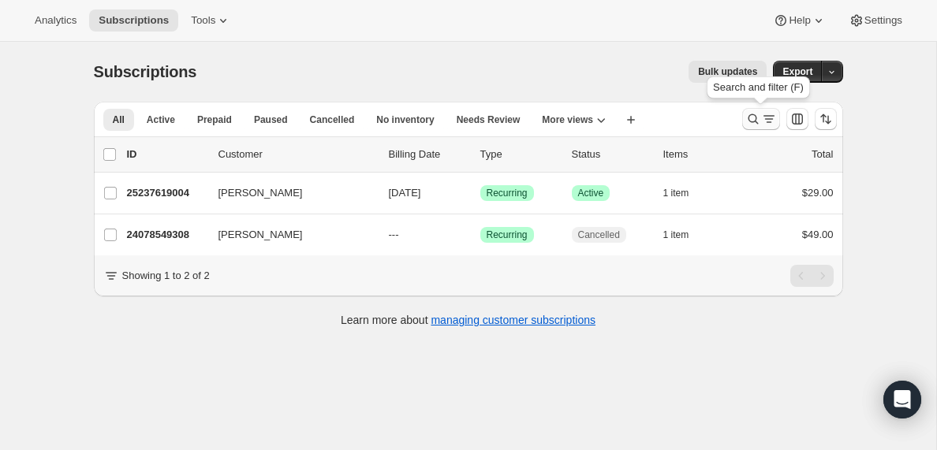
click at [770, 117] on icon "Search and filter results" at bounding box center [769, 119] width 16 height 16
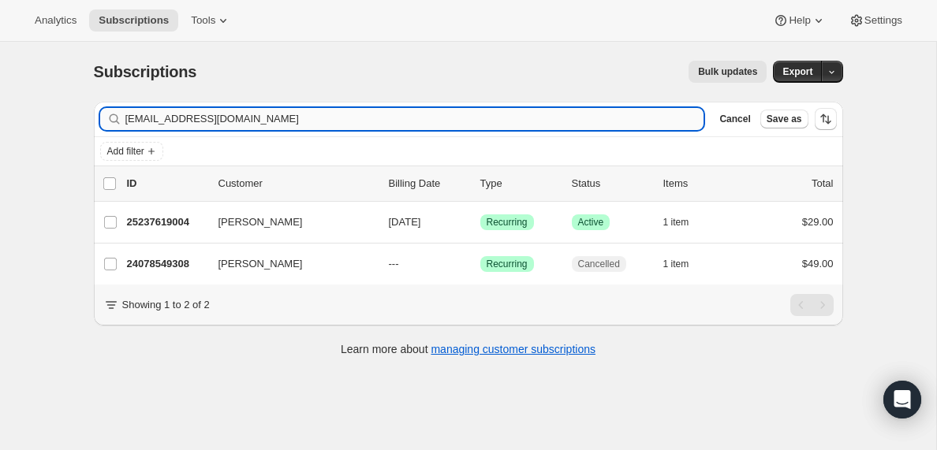
click at [322, 117] on input "dominicwright2013@gmail.com" at bounding box center [414, 119] width 579 height 22
type input "sbcpoimen@gmail.com"
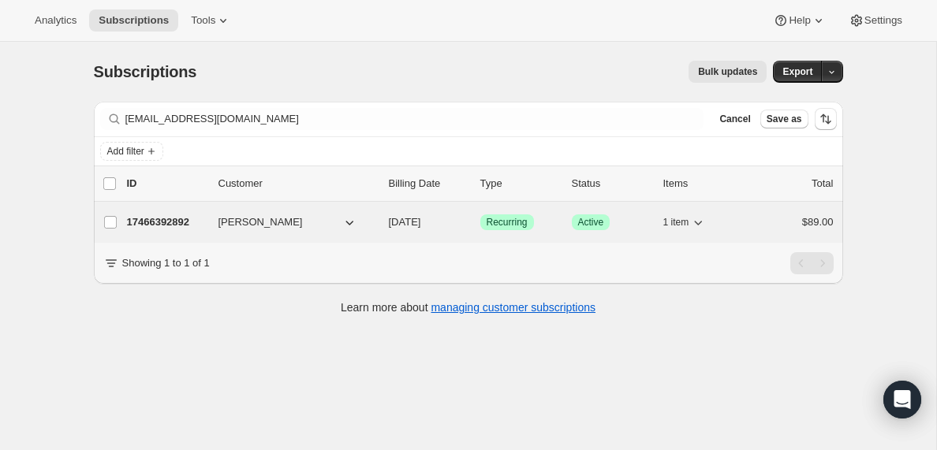
click at [151, 221] on p "17466392892" at bounding box center [166, 222] width 79 height 16
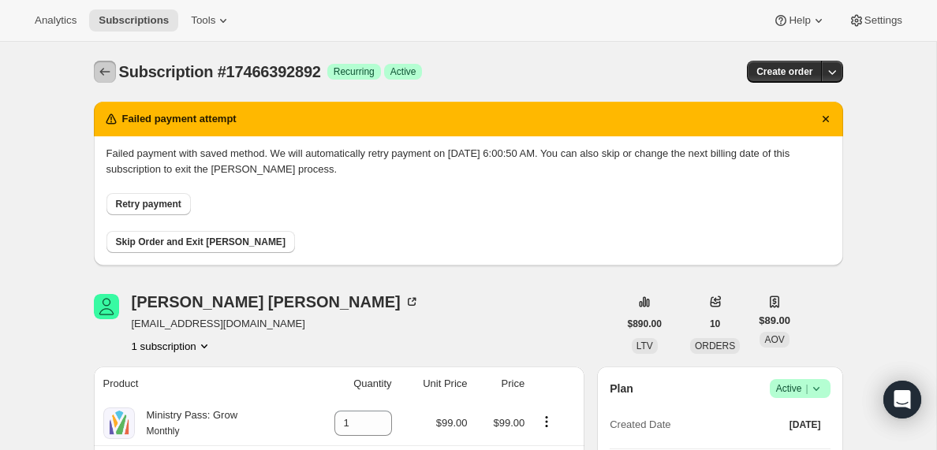
click at [106, 71] on icon "Subscriptions" at bounding box center [105, 72] width 16 height 16
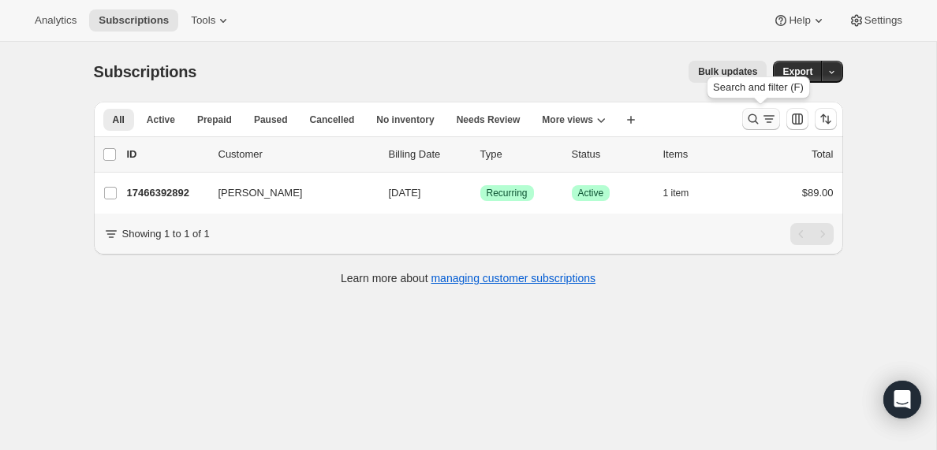
click at [761, 120] on icon "Search and filter results" at bounding box center [769, 119] width 16 height 16
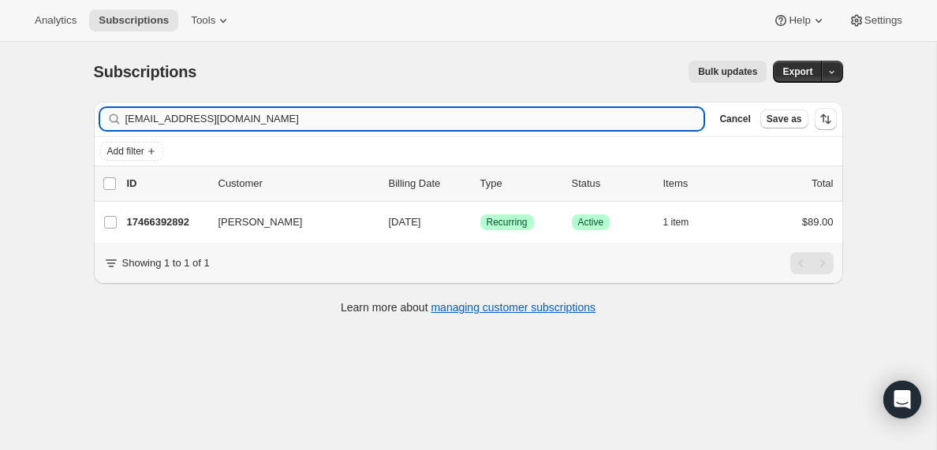
click at [153, 120] on input "sbcpoimen@gmail.com" at bounding box center [414, 119] width 579 height 22
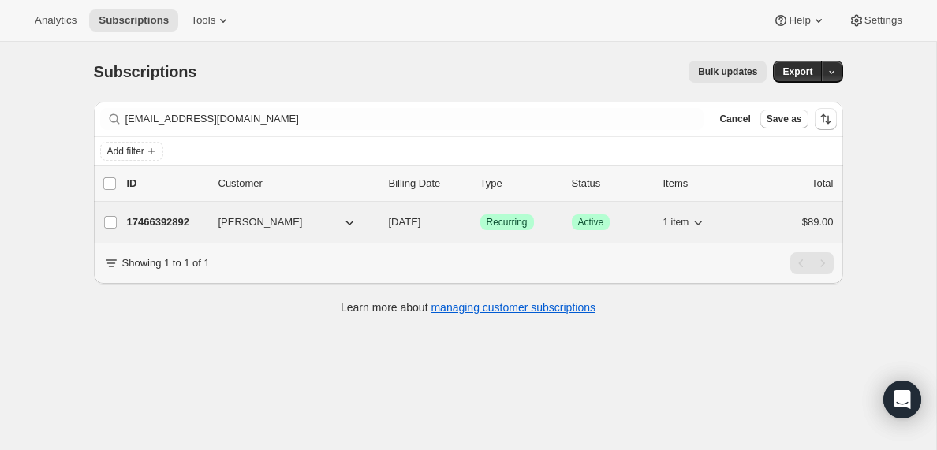
click at [158, 221] on p "17466392892" at bounding box center [166, 222] width 79 height 16
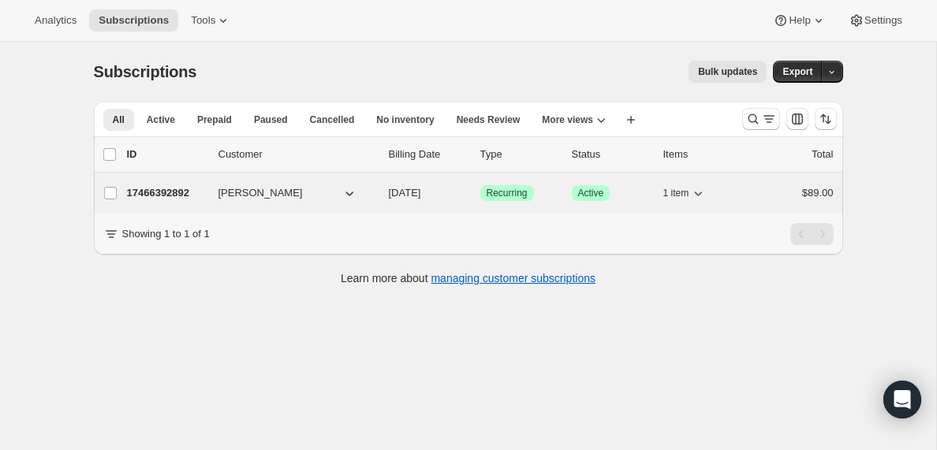
click at [152, 194] on p "17466392892" at bounding box center [166, 193] width 79 height 16
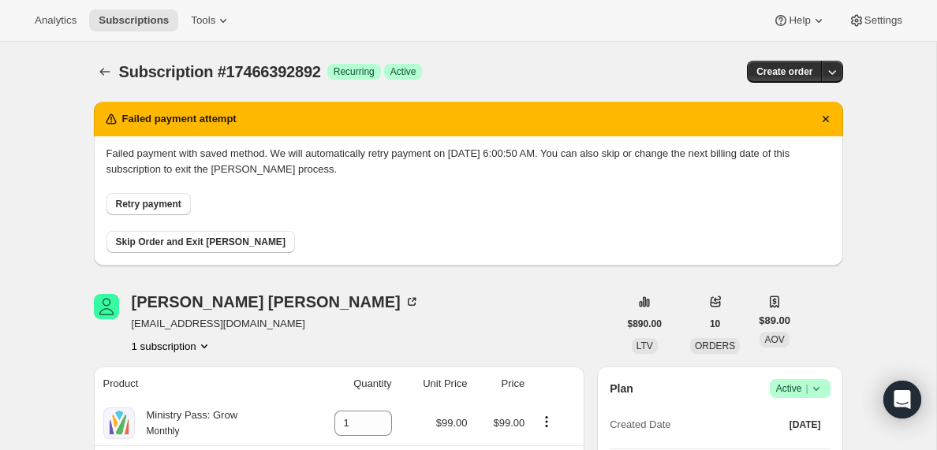
scroll to position [10, 0]
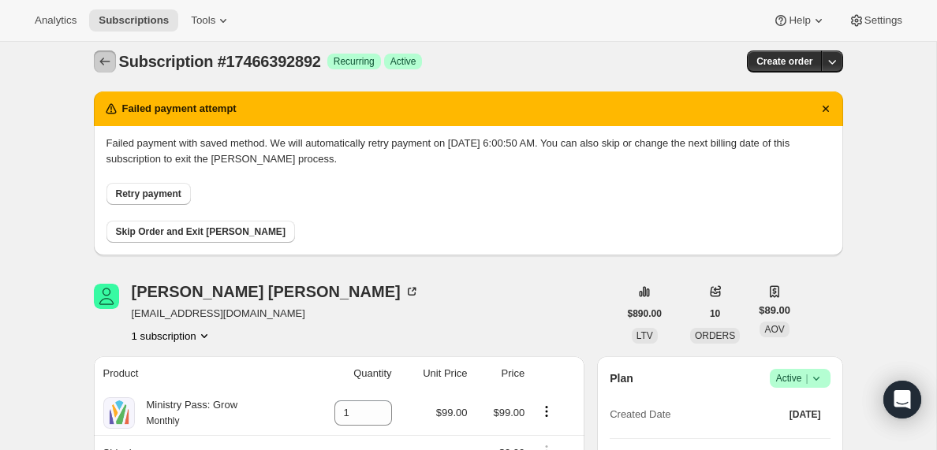
click at [102, 62] on icon "Subscriptions" at bounding box center [105, 62] width 16 height 16
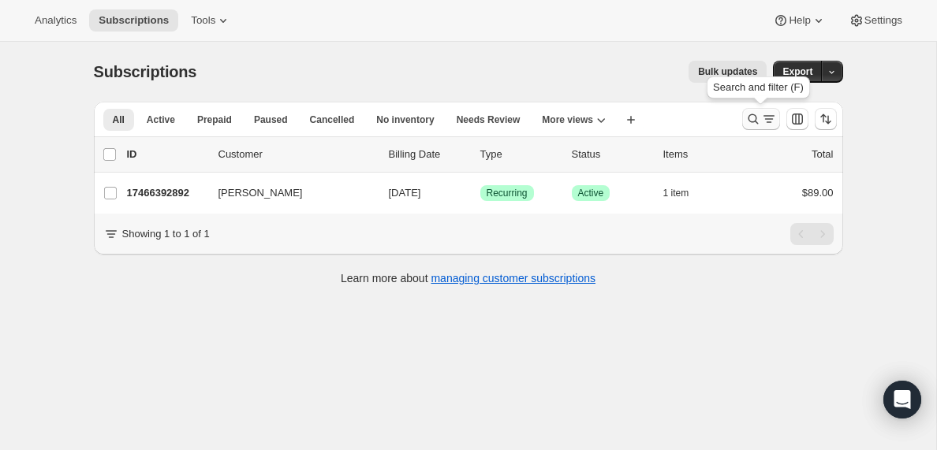
click at [767, 121] on icon "Search and filter results" at bounding box center [769, 119] width 16 height 16
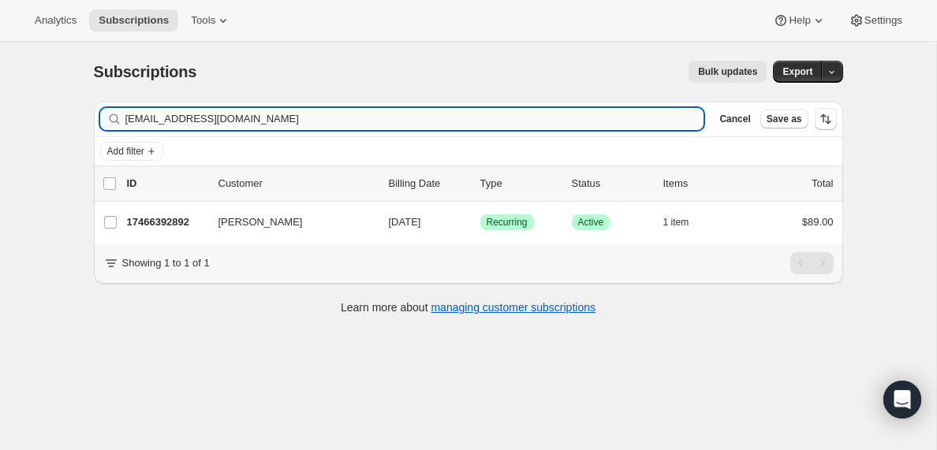
click at [231, 113] on input "sbcpoimen@gmail.com" at bounding box center [414, 119] width 579 height 22
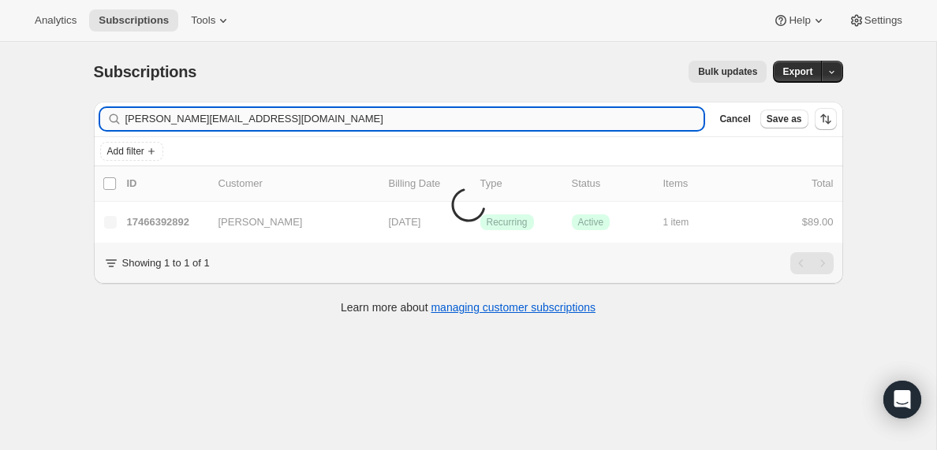
type input "[PERSON_NAME][EMAIL_ADDRESS][DOMAIN_NAME]"
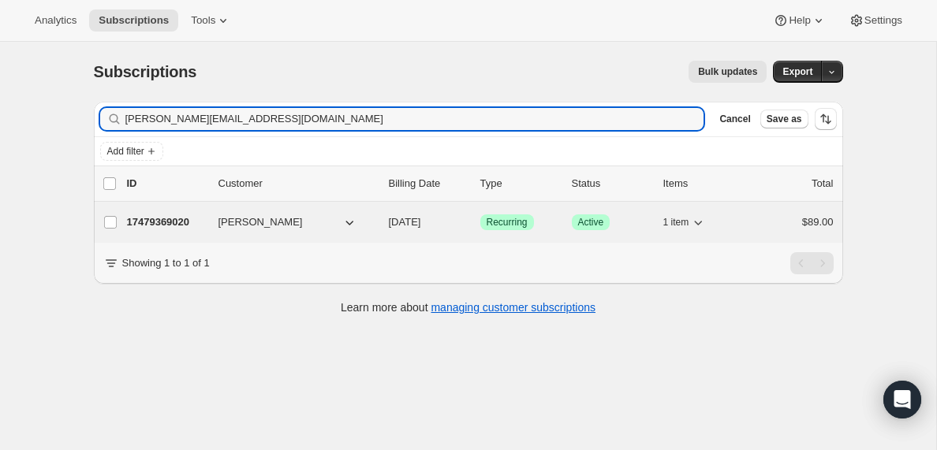
click at [153, 218] on p "17479369020" at bounding box center [166, 222] width 79 height 16
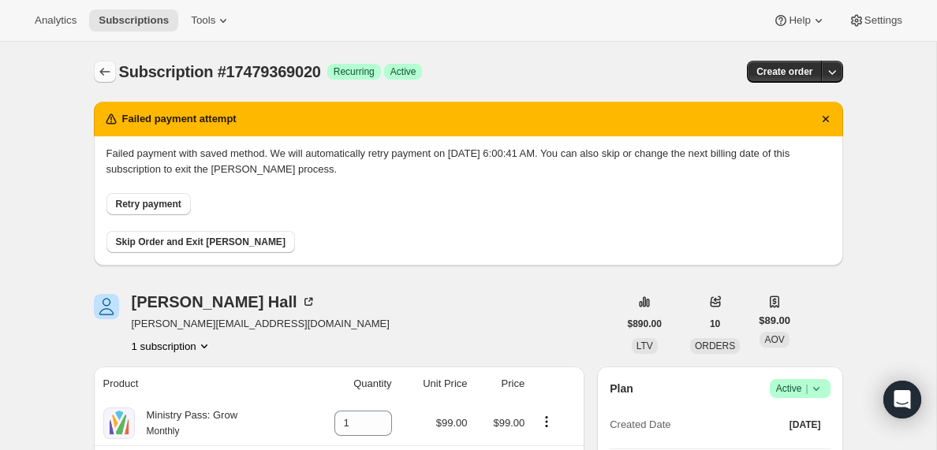
click at [106, 70] on icon "Subscriptions" at bounding box center [105, 72] width 16 height 16
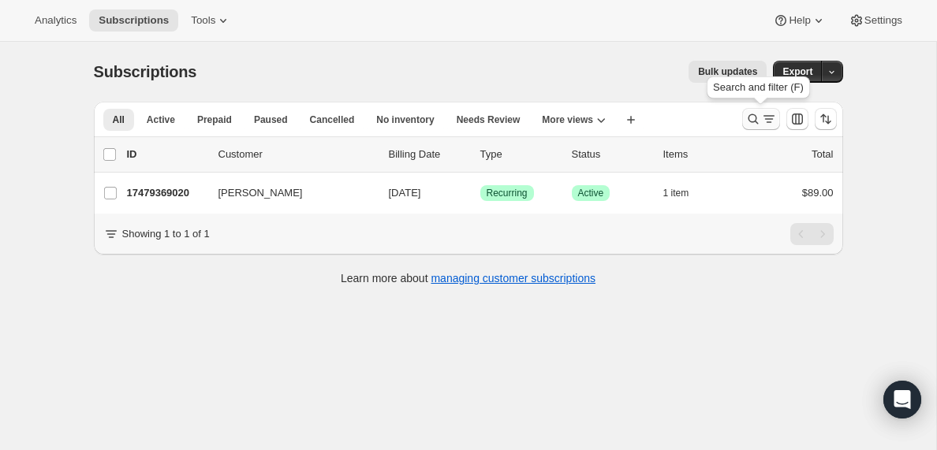
click at [769, 121] on icon "Search and filter results" at bounding box center [769, 119] width 16 height 16
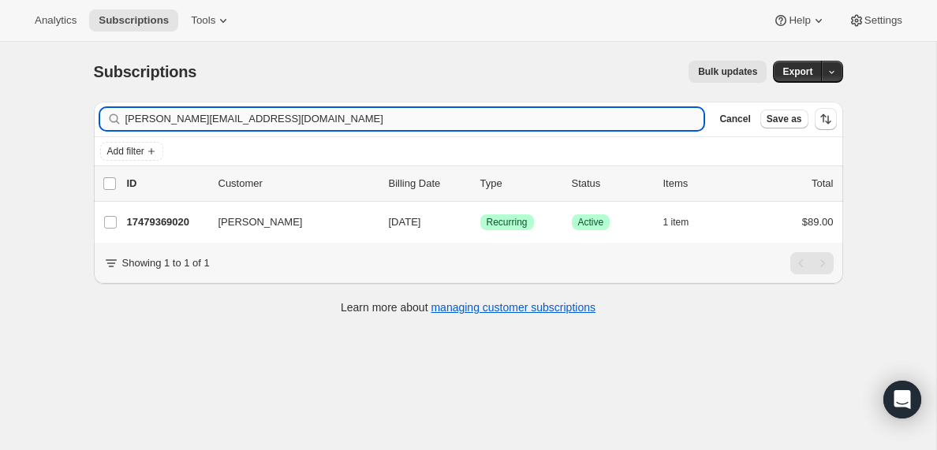
click at [318, 117] on input "[PERSON_NAME][EMAIL_ADDRESS][DOMAIN_NAME]" at bounding box center [414, 119] width 579 height 22
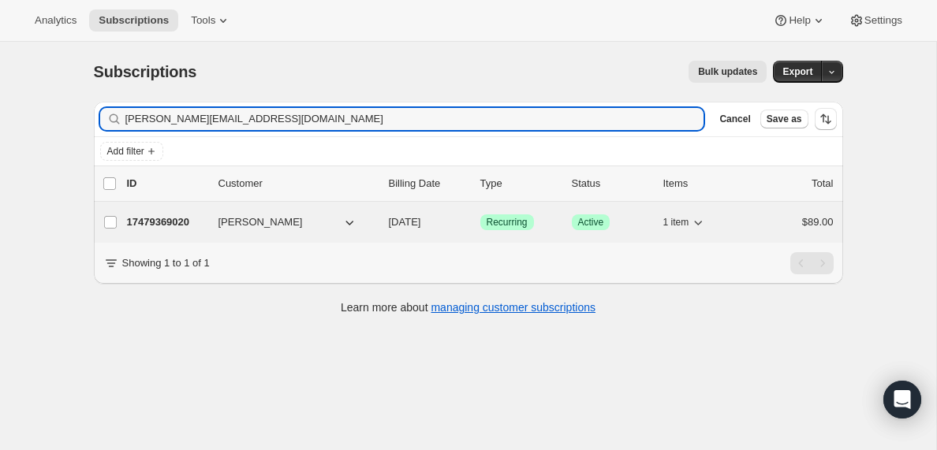
click at [170, 222] on p "17479369020" at bounding box center [166, 222] width 79 height 16
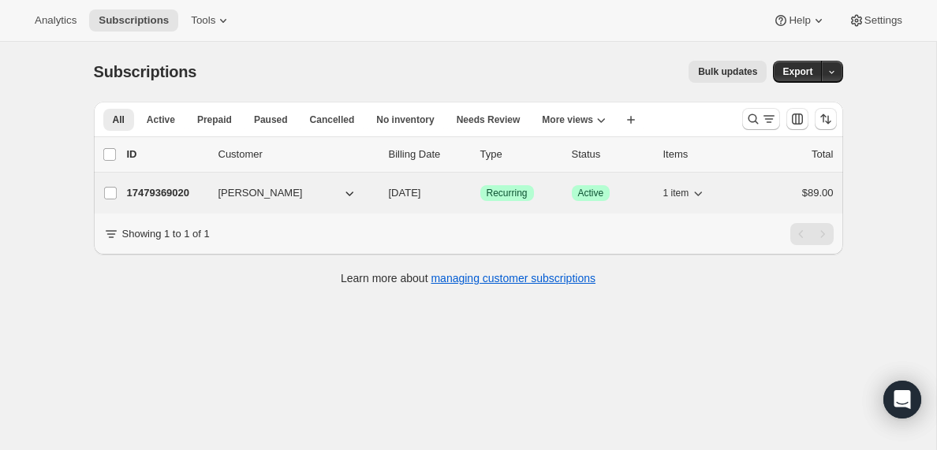
click at [158, 189] on p "17479369020" at bounding box center [166, 193] width 79 height 16
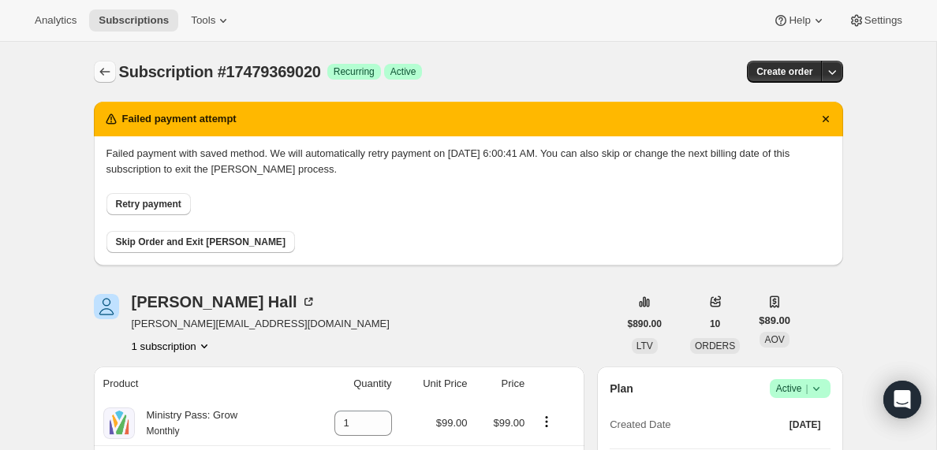
click at [104, 65] on icon "Subscriptions" at bounding box center [105, 72] width 16 height 16
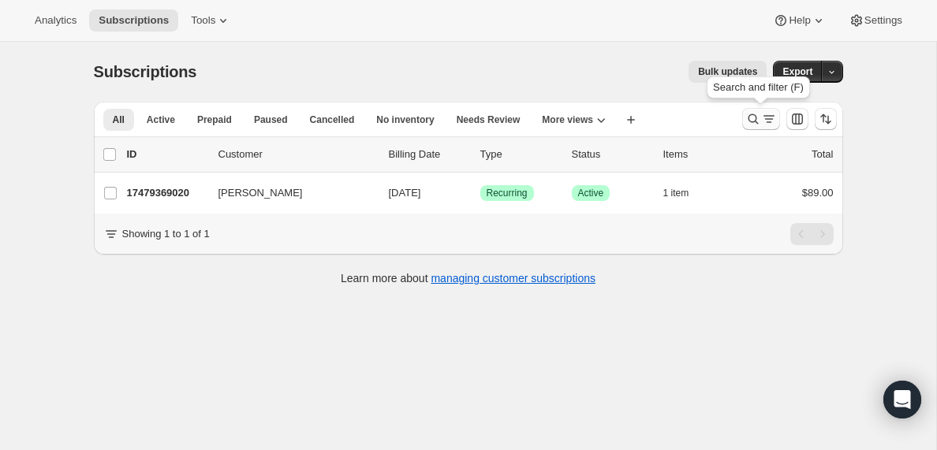
click at [763, 118] on icon "Search and filter results" at bounding box center [769, 119] width 16 height 16
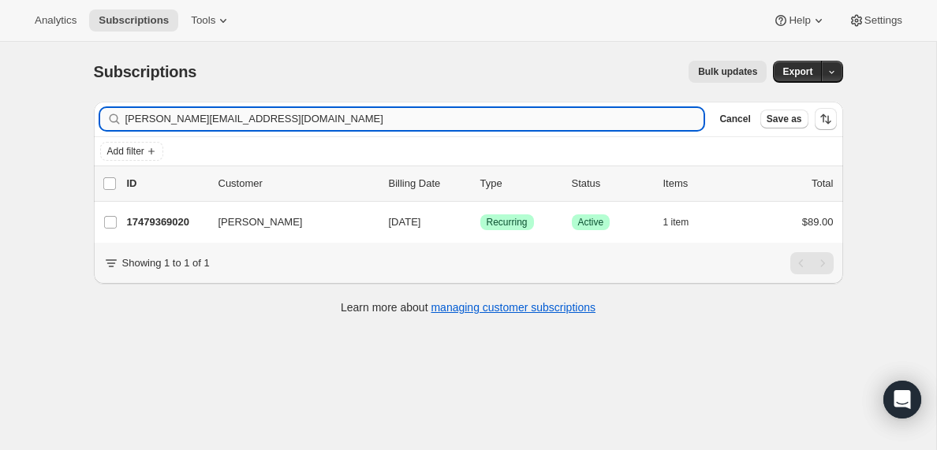
click at [223, 122] on input "[PERSON_NAME][EMAIL_ADDRESS][DOMAIN_NAME]" at bounding box center [414, 119] width 579 height 22
type input "[EMAIL_ADDRESS][DOMAIN_NAME]"
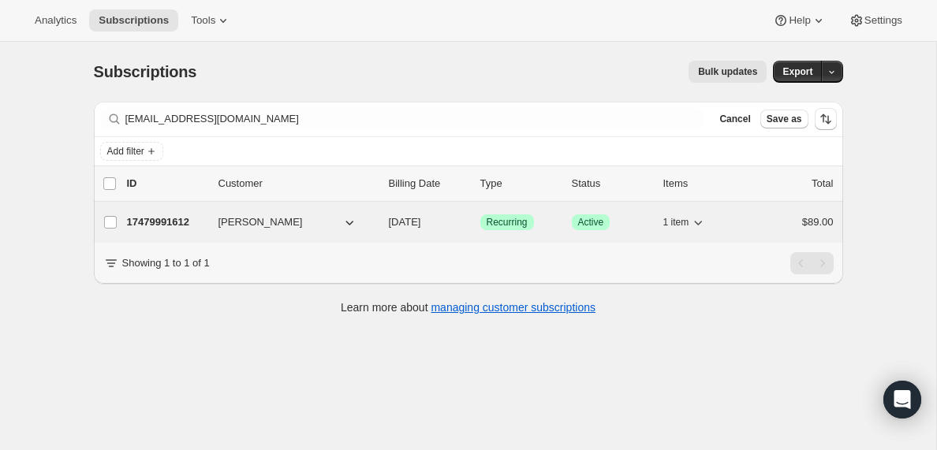
click at [169, 225] on p "17479991612" at bounding box center [166, 222] width 79 height 16
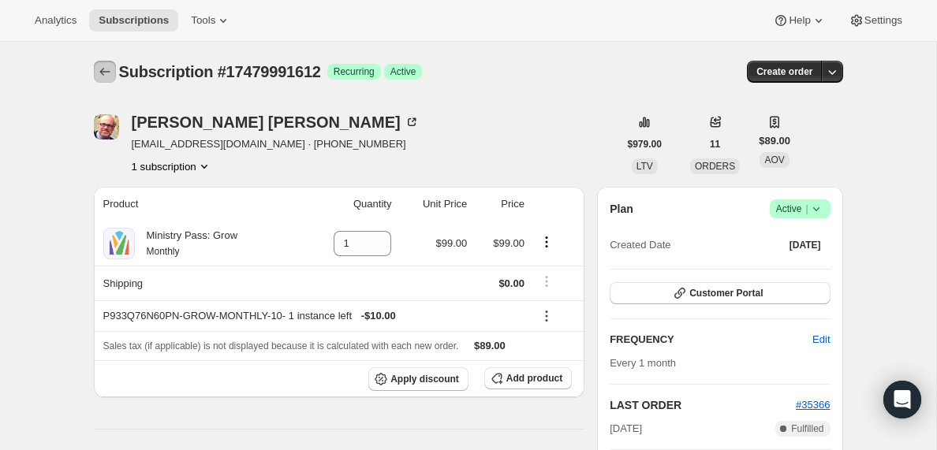
click at [106, 71] on icon "Subscriptions" at bounding box center [105, 72] width 16 height 16
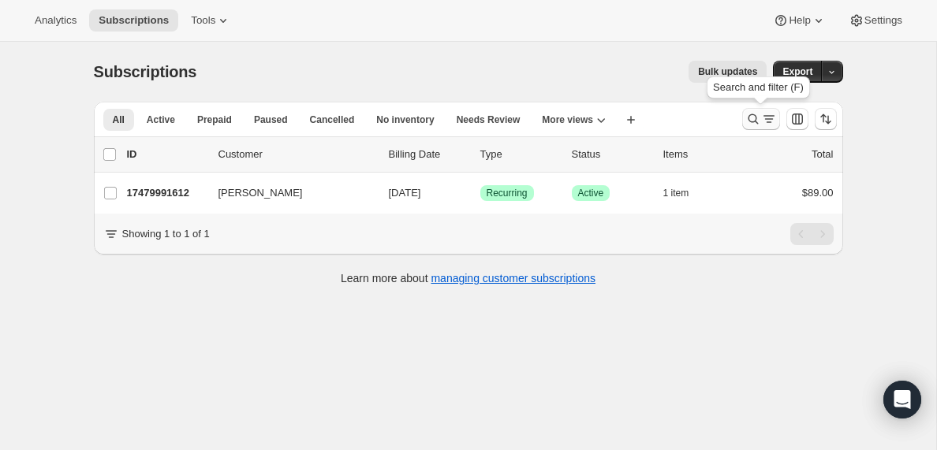
click at [766, 117] on icon "Search and filter results" at bounding box center [769, 119] width 16 height 16
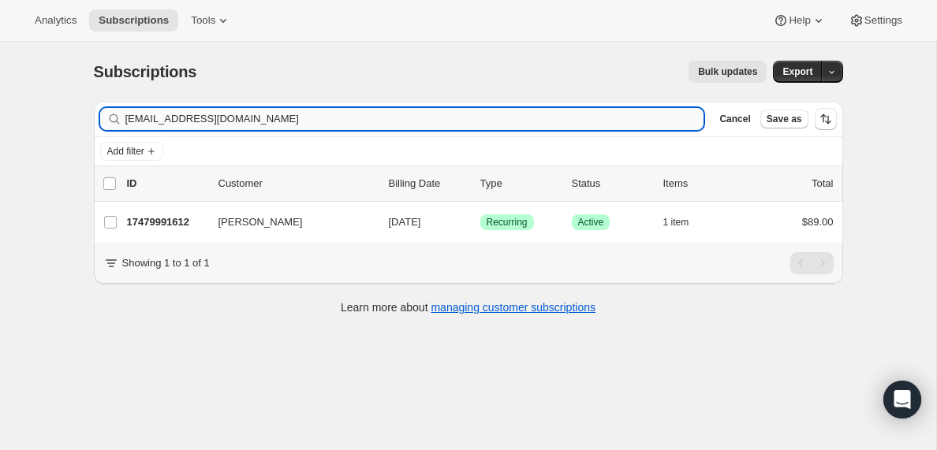
click at [234, 114] on input "[EMAIL_ADDRESS][DOMAIN_NAME]" at bounding box center [414, 119] width 579 height 22
type input "[EMAIL_ADDRESS][DOMAIN_NAME]"
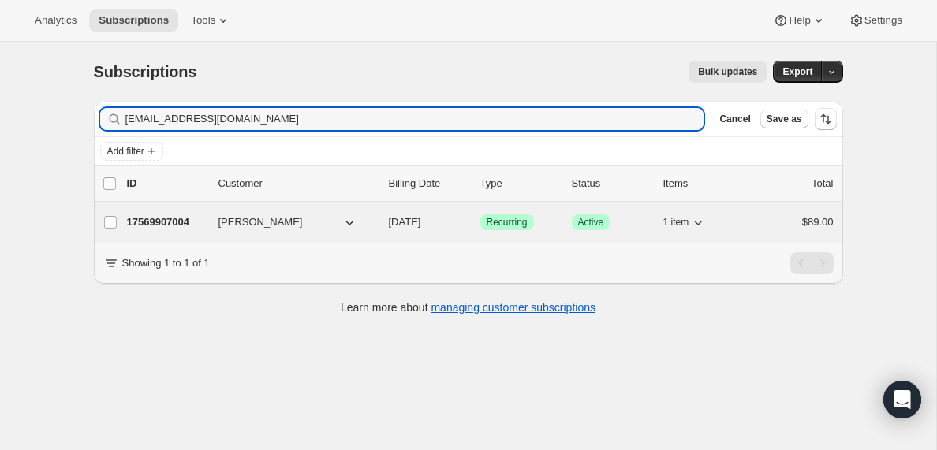
click at [171, 221] on p "17569907004" at bounding box center [166, 222] width 79 height 16
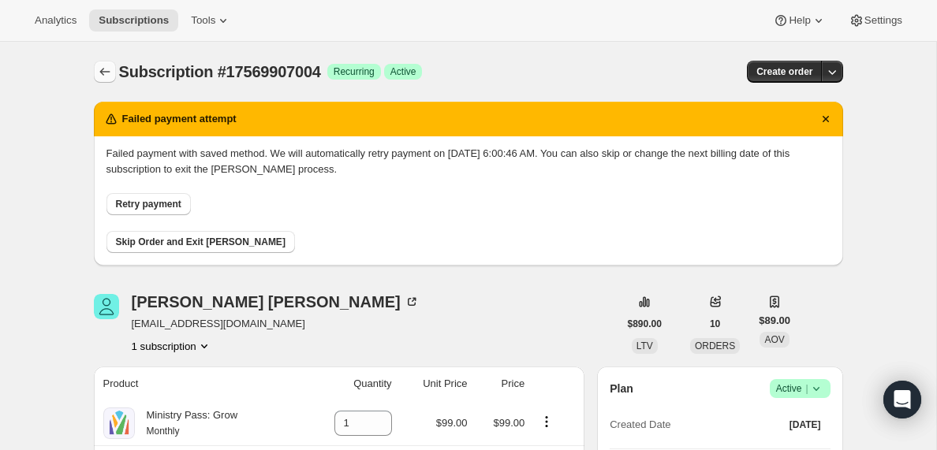
click at [102, 71] on icon "Subscriptions" at bounding box center [105, 72] width 16 height 16
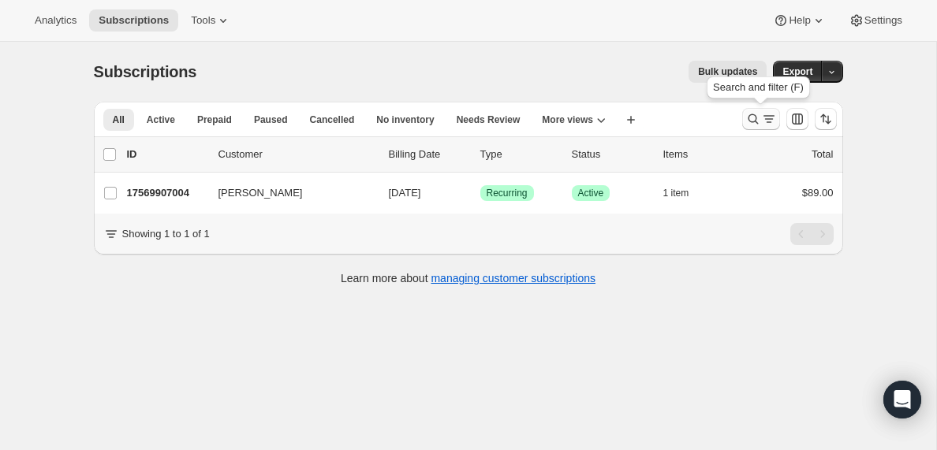
click at [767, 118] on icon "Search and filter results" at bounding box center [769, 119] width 16 height 16
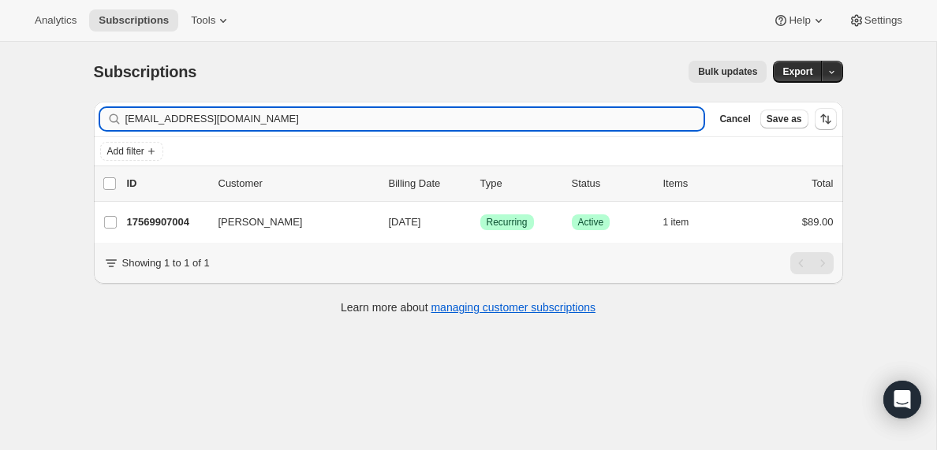
click at [214, 121] on input "[EMAIL_ADDRESS][DOMAIN_NAME]" at bounding box center [414, 119] width 579 height 22
type input "[EMAIL_ADDRESS][DOMAIN_NAME]"
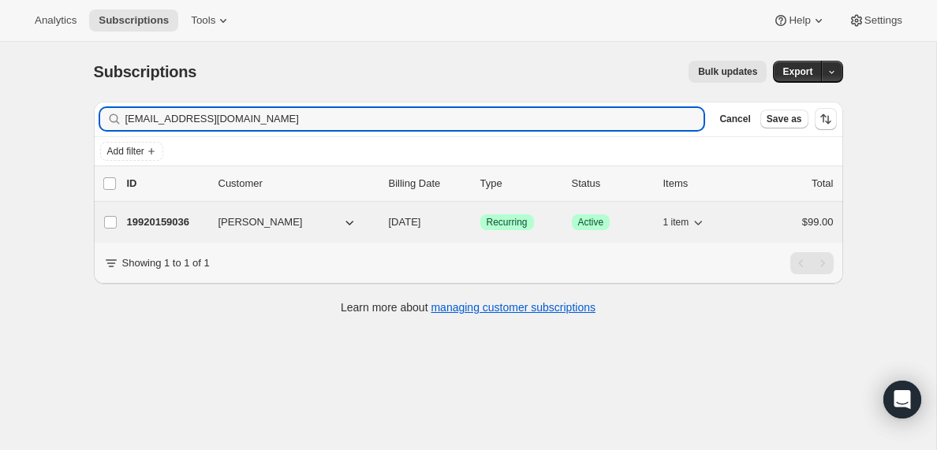
click at [151, 221] on p "19920159036" at bounding box center [166, 222] width 79 height 16
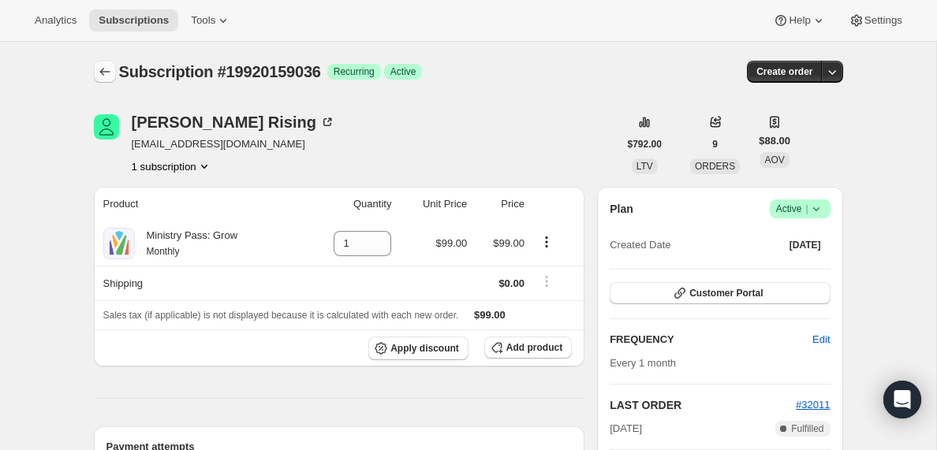
click at [105, 68] on icon "Subscriptions" at bounding box center [105, 72] width 16 height 16
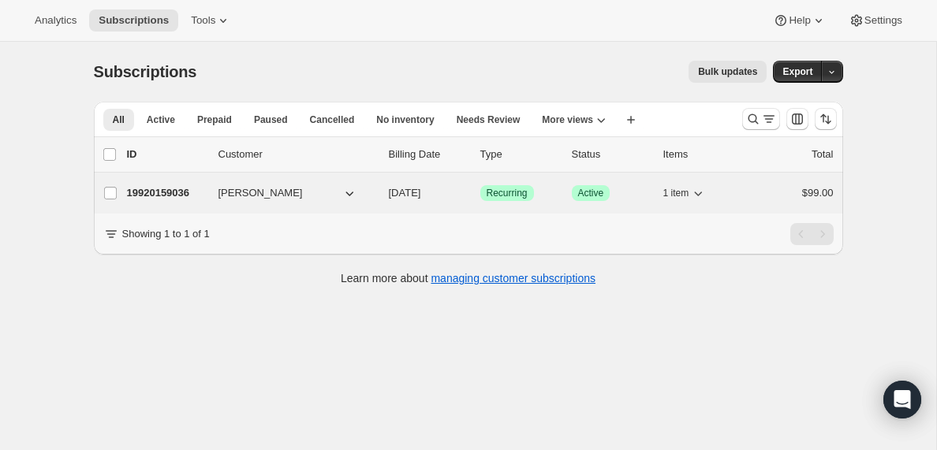
click at [169, 195] on p "19920159036" at bounding box center [166, 193] width 79 height 16
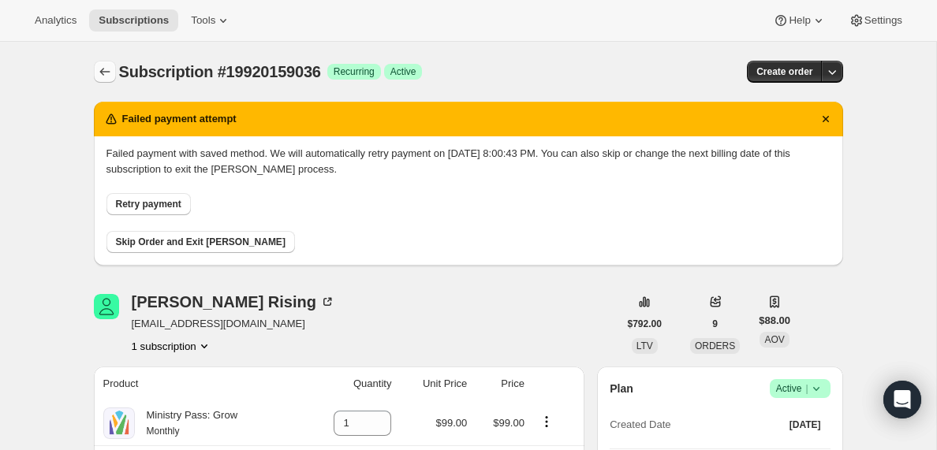
click at [102, 70] on icon "Subscriptions" at bounding box center [105, 72] width 16 height 16
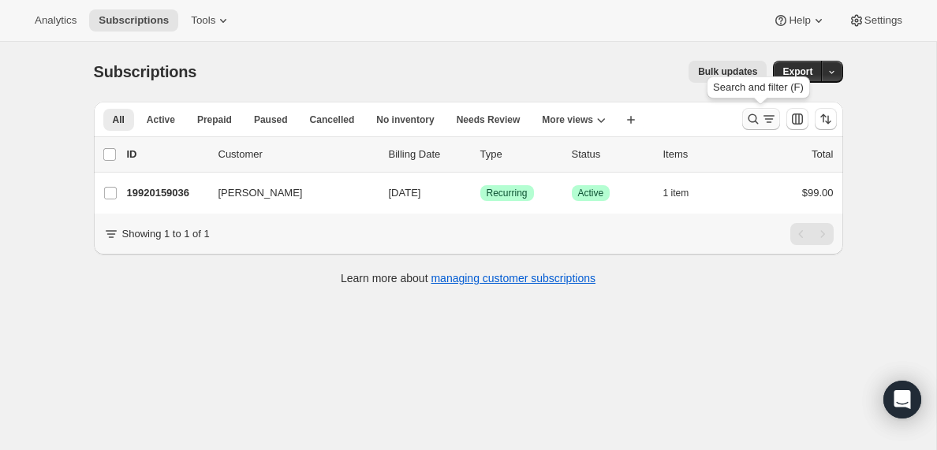
click at [771, 118] on icon "Search and filter results" at bounding box center [769, 119] width 16 height 16
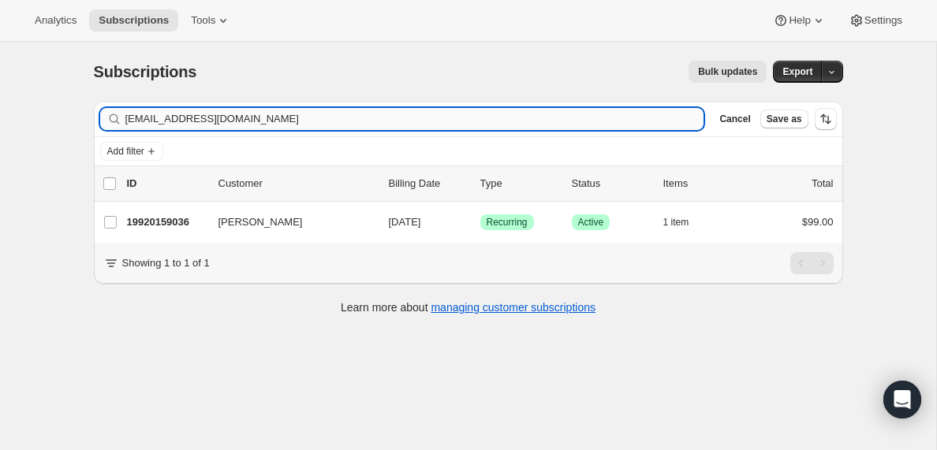
click at [210, 116] on input "[EMAIL_ADDRESS][DOMAIN_NAME]" at bounding box center [414, 119] width 579 height 22
type input "[EMAIL_ADDRESS][PERSON_NAME][DOMAIN_NAME]"
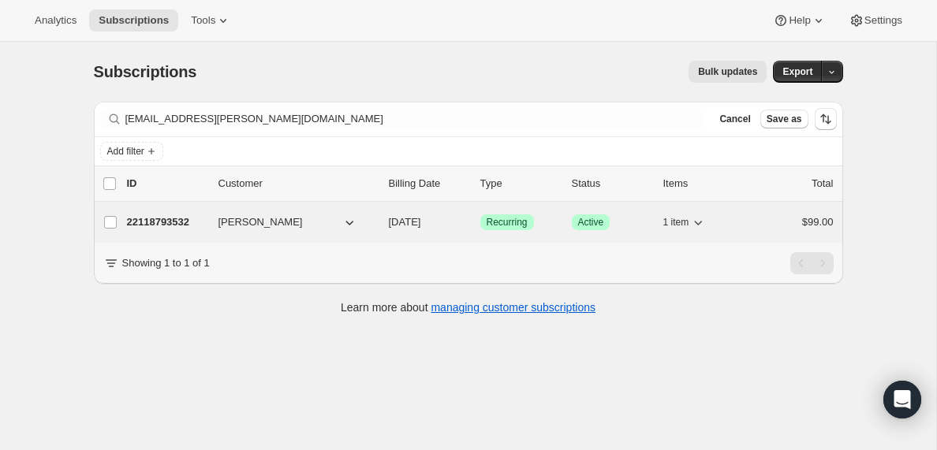
click at [171, 225] on p "22118793532" at bounding box center [166, 222] width 79 height 16
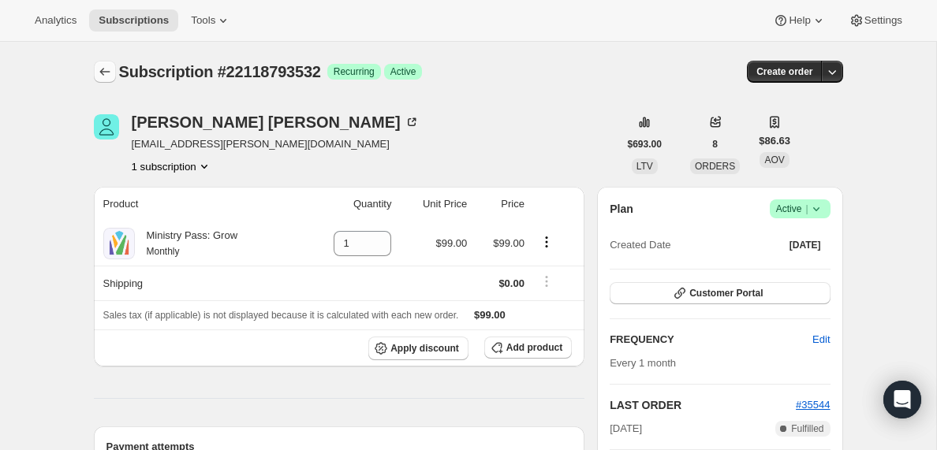
click at [106, 73] on icon "Subscriptions" at bounding box center [105, 72] width 16 height 16
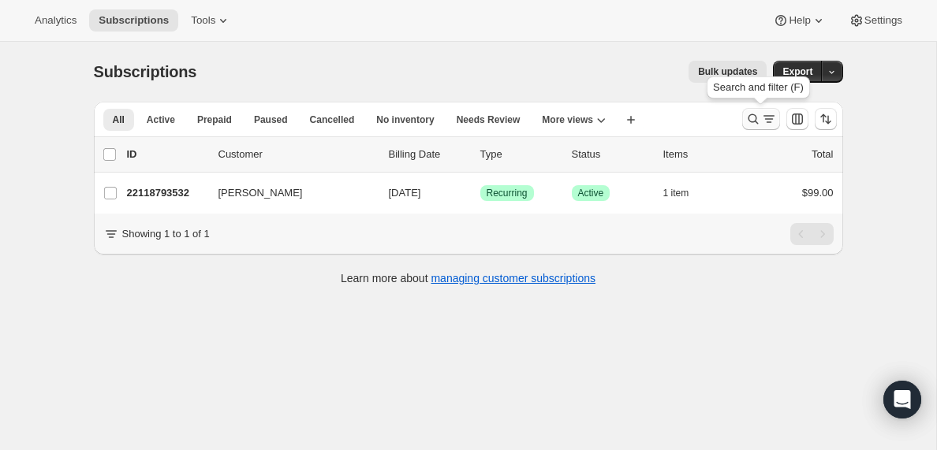
click at [762, 123] on icon "Search and filter results" at bounding box center [769, 119] width 16 height 16
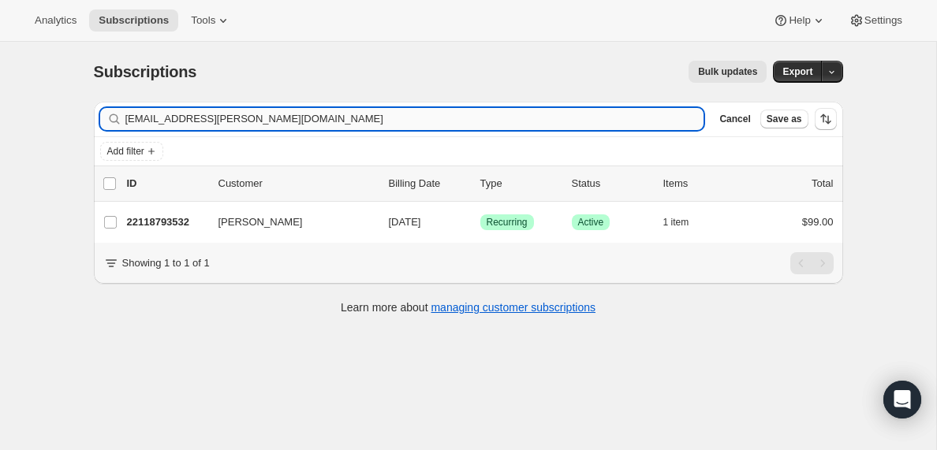
click at [260, 116] on input "[EMAIL_ADDRESS][PERSON_NAME][DOMAIN_NAME]" at bounding box center [414, 119] width 579 height 22
type input "[EMAIL_ADDRESS][DOMAIN_NAME]"
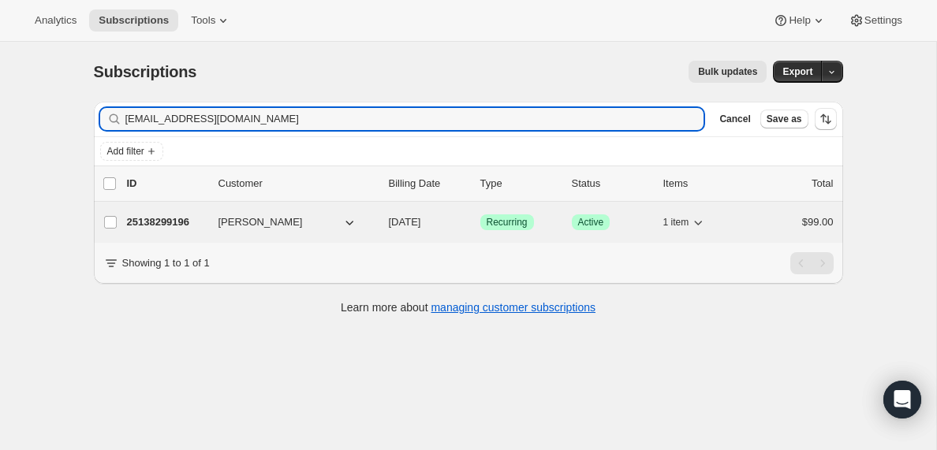
click at [153, 224] on p "25138299196" at bounding box center [166, 222] width 79 height 16
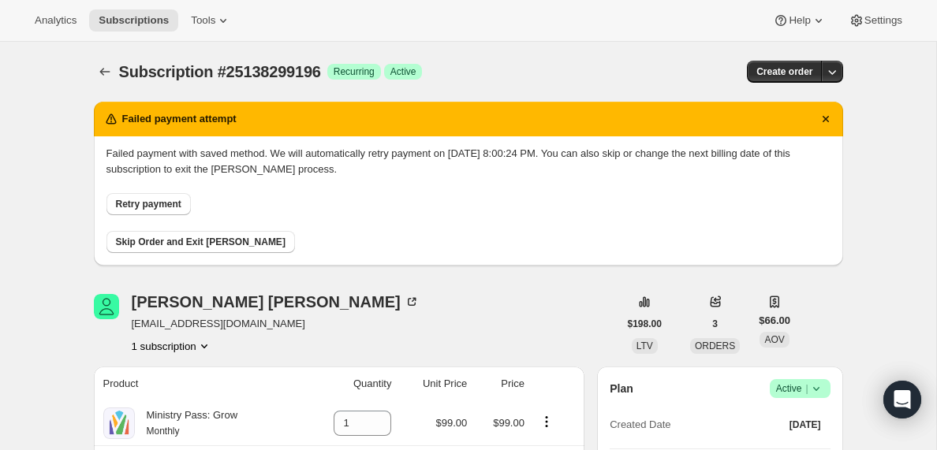
scroll to position [2, 0]
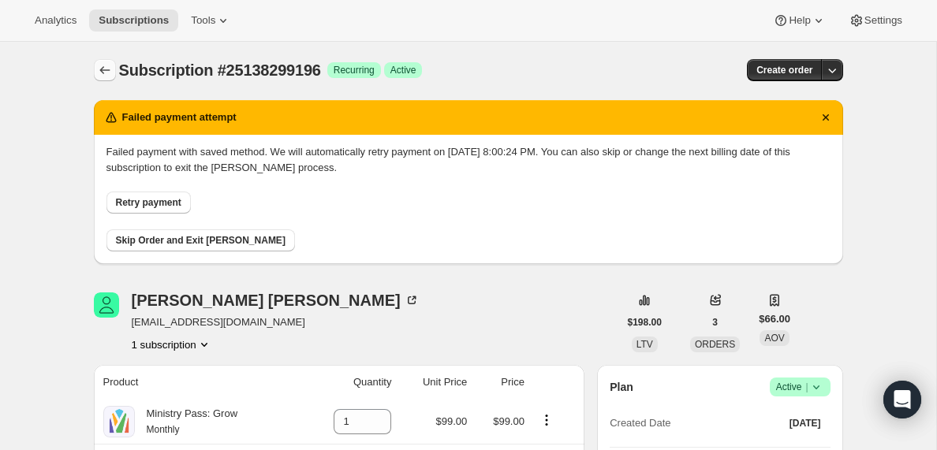
click at [102, 69] on icon "Subscriptions" at bounding box center [105, 70] width 16 height 16
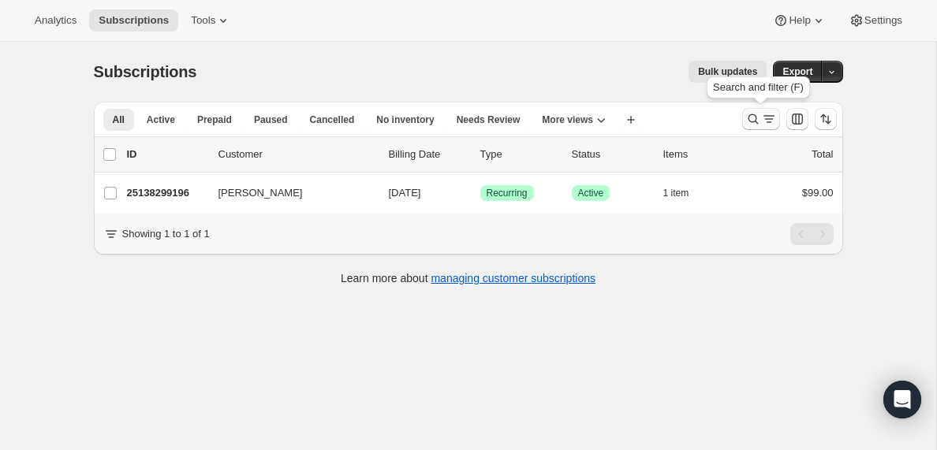
click at [767, 119] on icon "Search and filter results" at bounding box center [769, 119] width 16 height 16
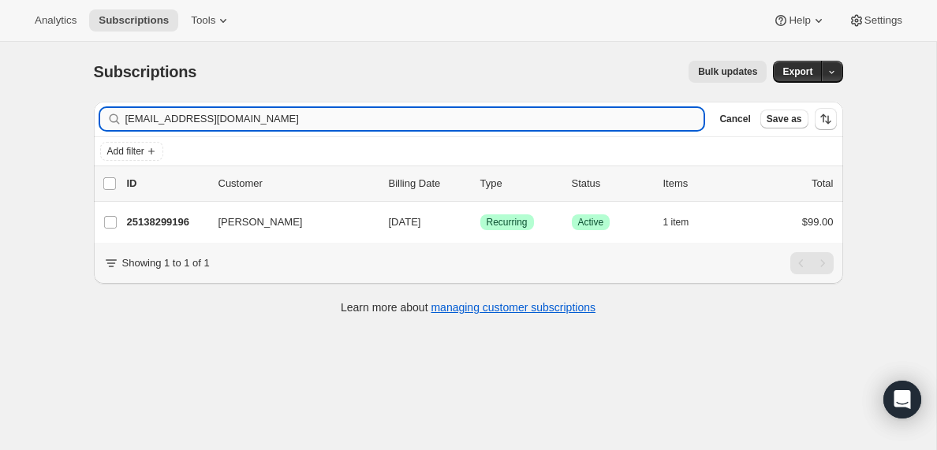
click at [306, 122] on input "[EMAIL_ADDRESS][DOMAIN_NAME]" at bounding box center [414, 119] width 579 height 22
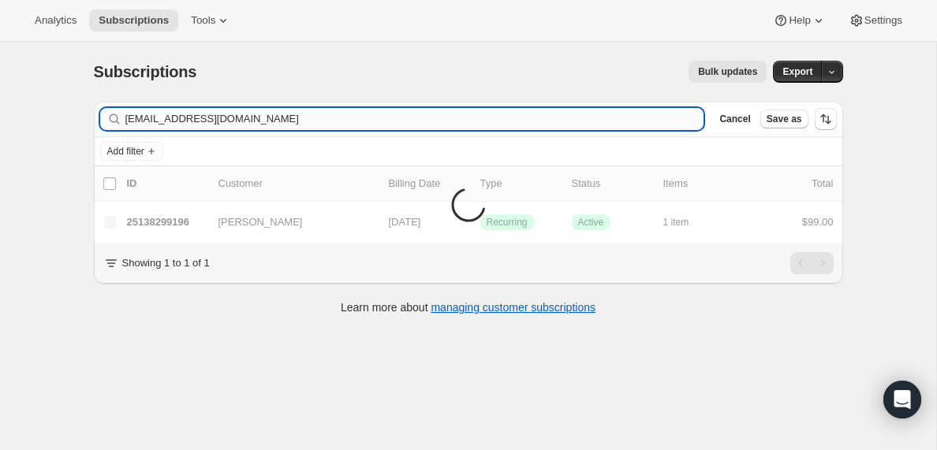
type input "[EMAIL_ADDRESS][DOMAIN_NAME]"
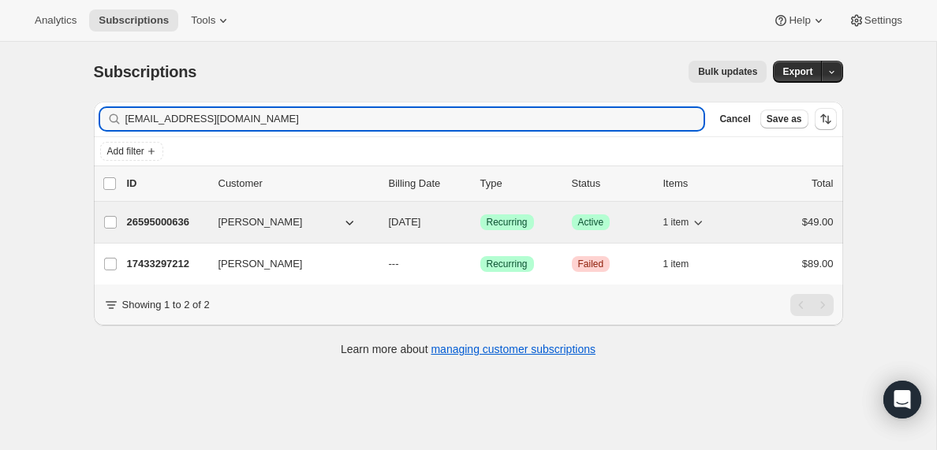
click at [164, 219] on p "26595000636" at bounding box center [166, 222] width 79 height 16
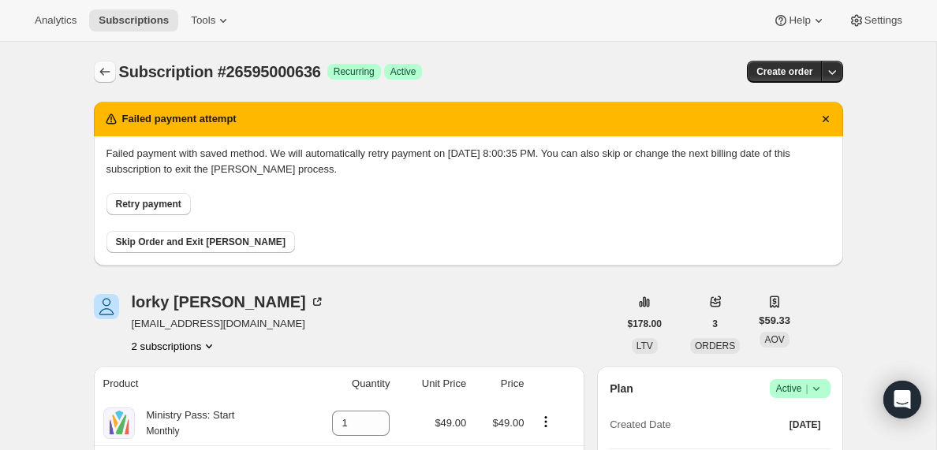
click at [100, 69] on icon "Subscriptions" at bounding box center [105, 72] width 16 height 16
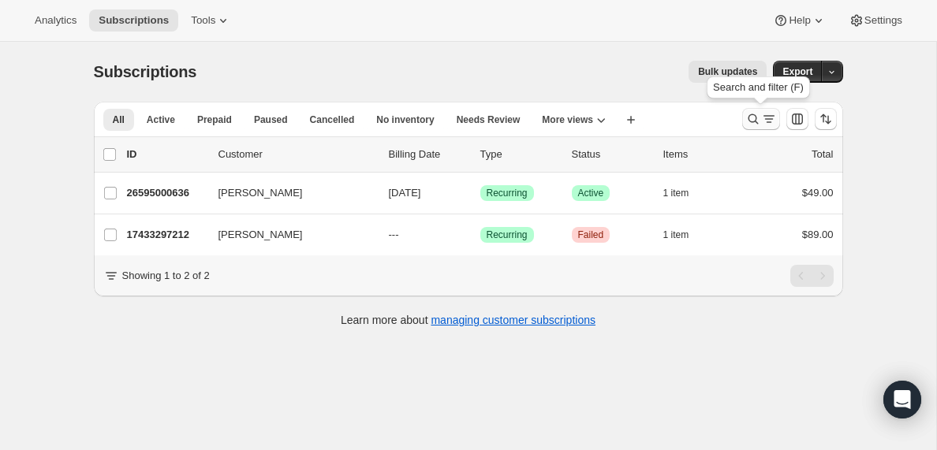
click at [762, 119] on icon "Search and filter results" at bounding box center [769, 119] width 16 height 16
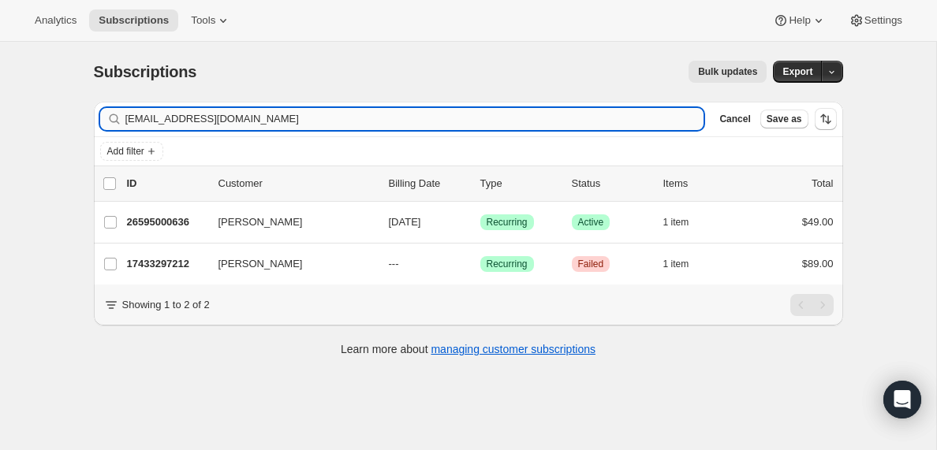
click at [315, 121] on input "[EMAIL_ADDRESS][DOMAIN_NAME]" at bounding box center [414, 119] width 579 height 22
type input "[EMAIL_ADDRESS][DOMAIN_NAME]"
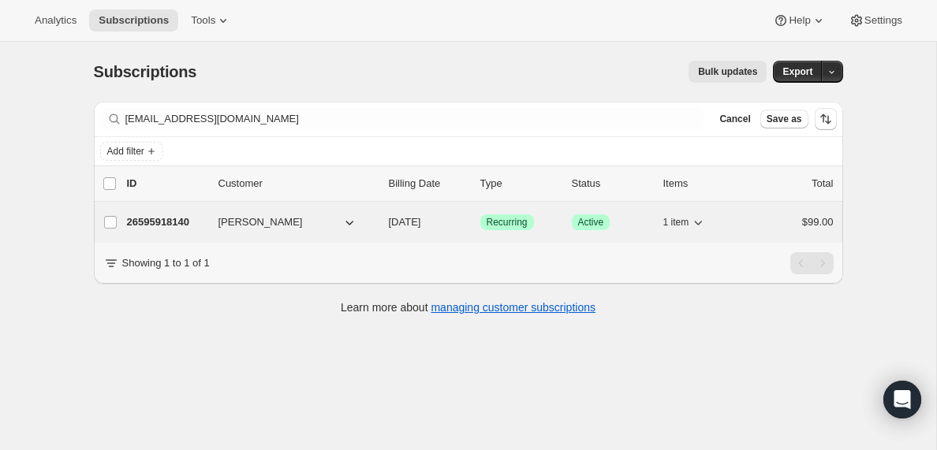
click at [179, 218] on p "26595918140" at bounding box center [166, 222] width 79 height 16
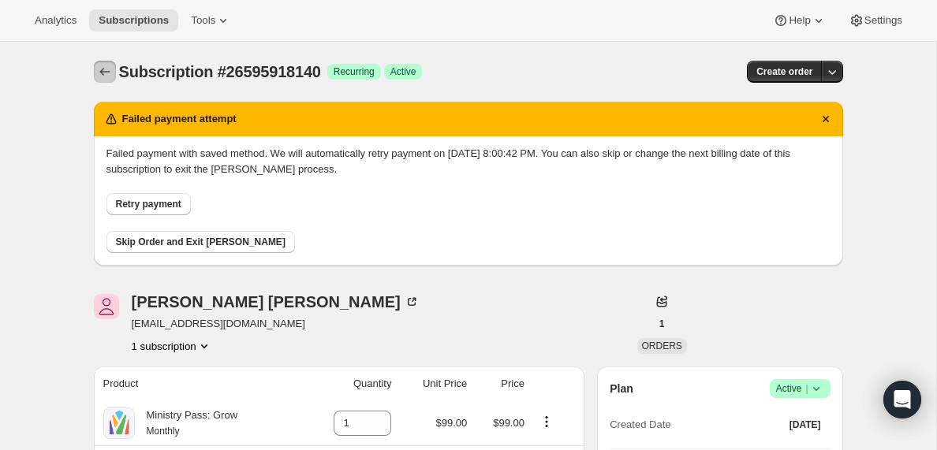
click at [102, 68] on icon "Subscriptions" at bounding box center [105, 72] width 16 height 16
